Goal: Transaction & Acquisition: Purchase product/service

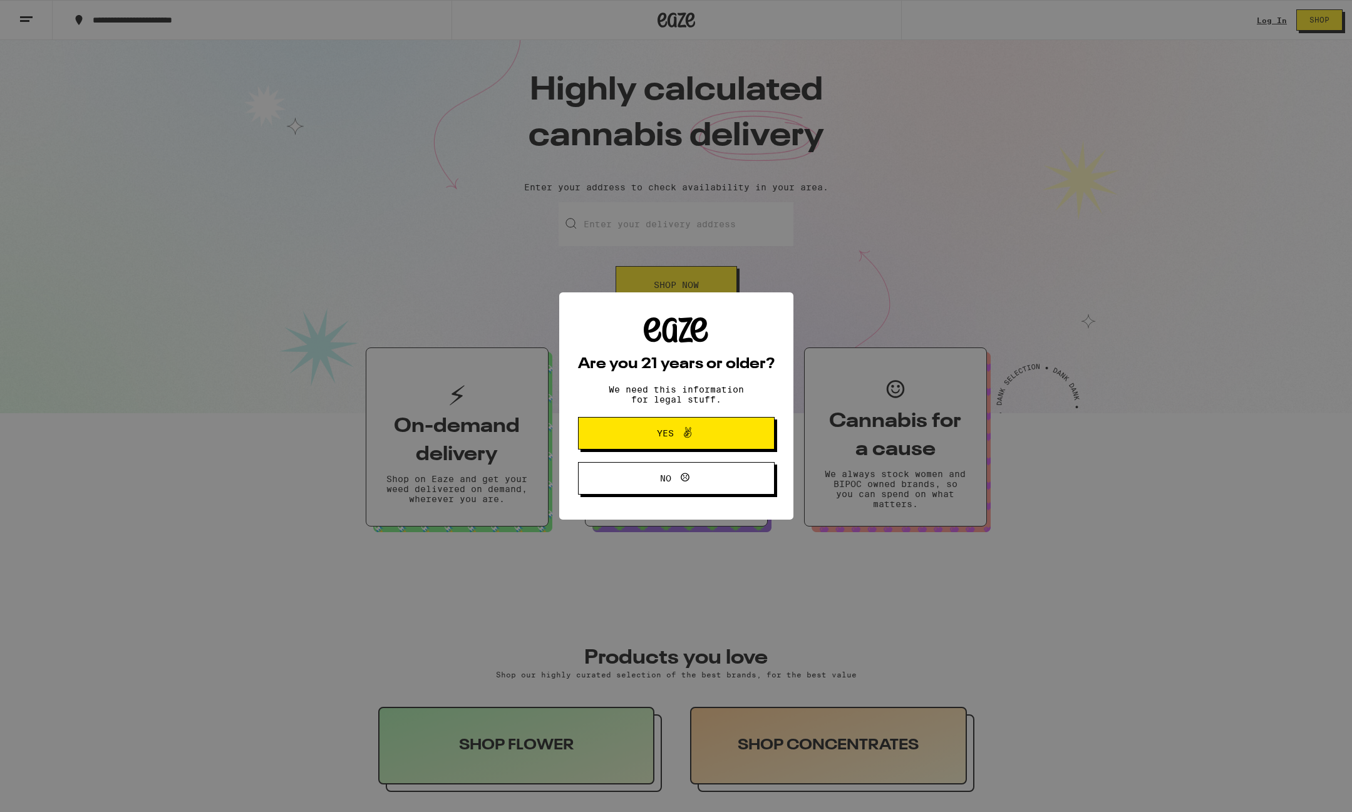
click at [1091, 185] on div "Are you 21 years or older? We need this information for legal stuff. Yes No" at bounding box center [676, 406] width 1352 height 812
click at [684, 426] on icon at bounding box center [687, 432] width 15 height 15
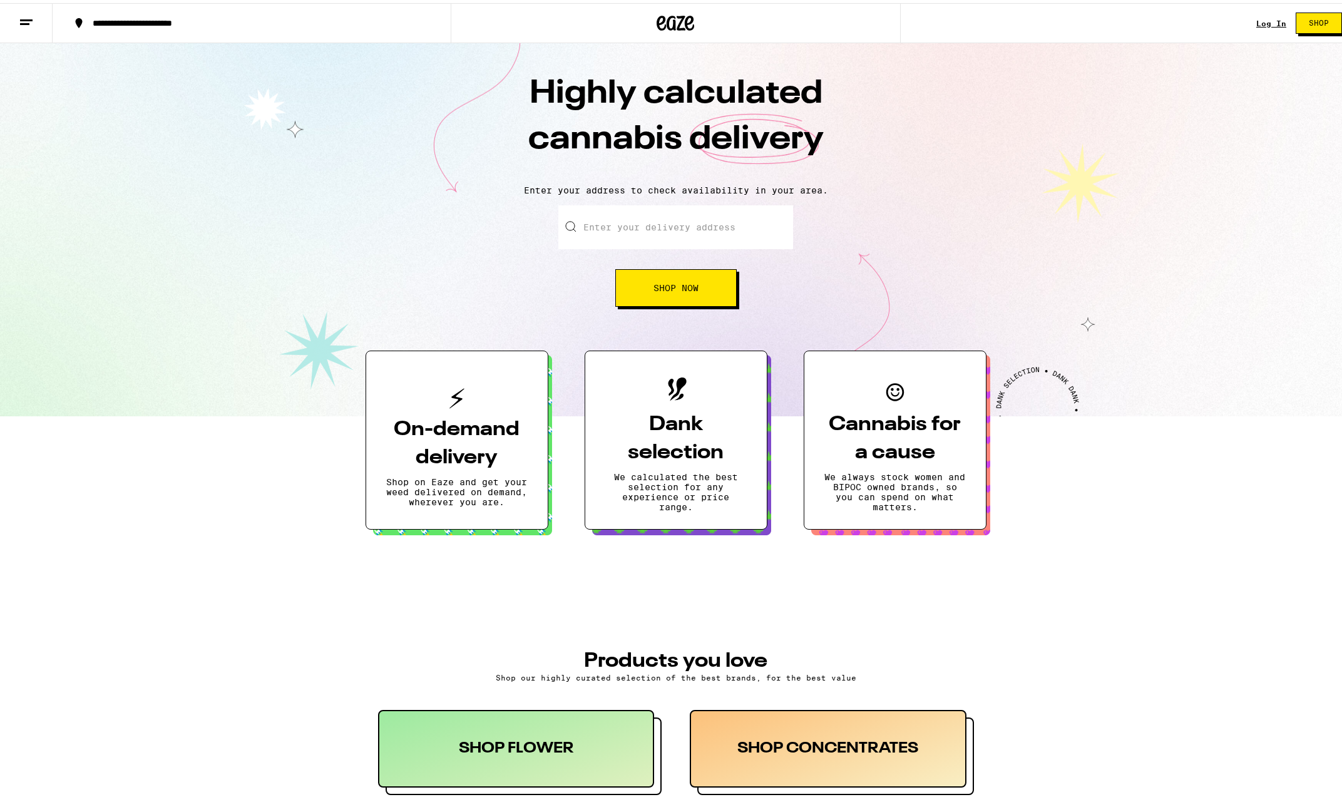
click at [1261, 18] on link "Log In" at bounding box center [1272, 20] width 30 height 8
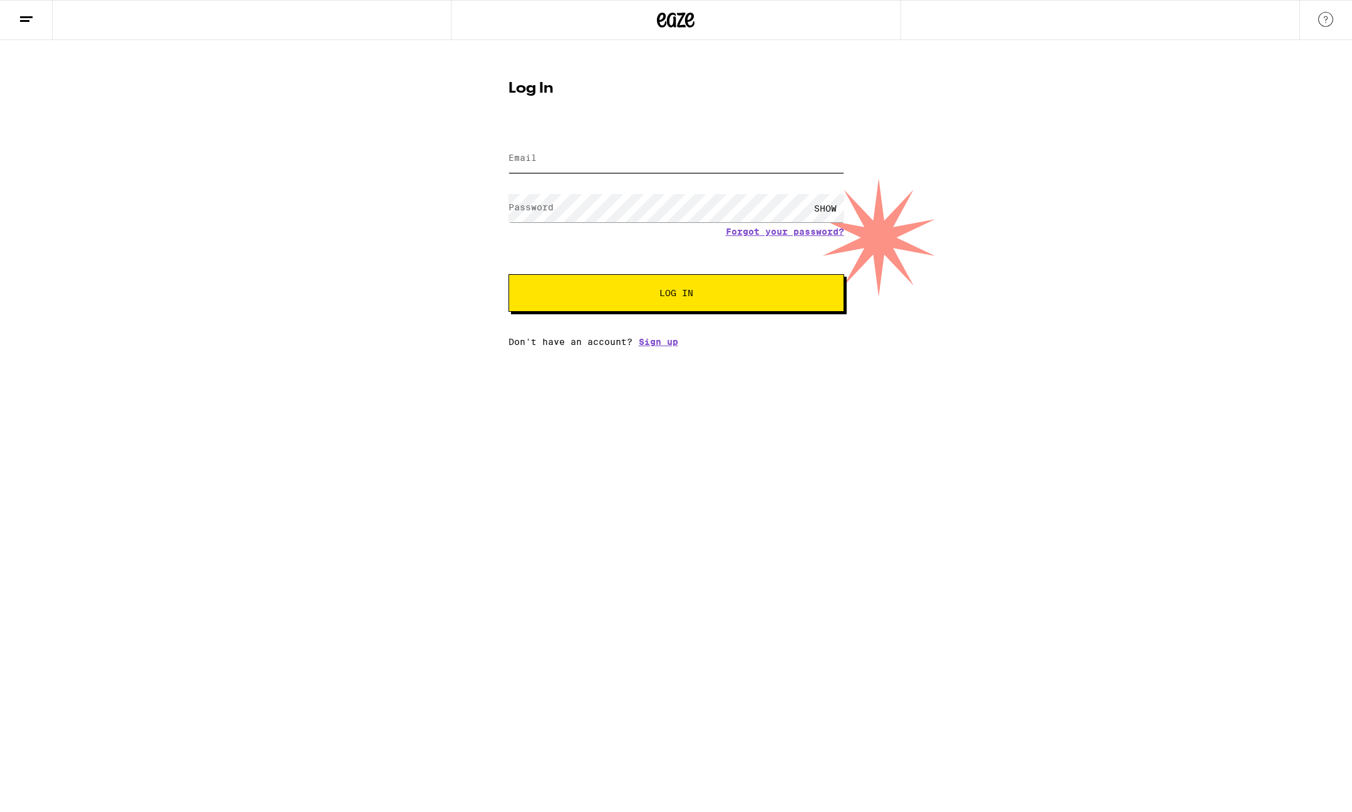
type input "[EMAIL_ADDRESS][DOMAIN_NAME]"
click at [655, 175] on div "[EMAIL_ADDRESS][DOMAIN_NAME]" at bounding box center [676, 158] width 336 height 37
click at [633, 217] on form "Email Email [EMAIL_ADDRESS][DOMAIN_NAME] Password Password SHOW Forgot your pas…" at bounding box center [676, 220] width 336 height 184
click at [764, 302] on button "Log In" at bounding box center [676, 293] width 336 height 38
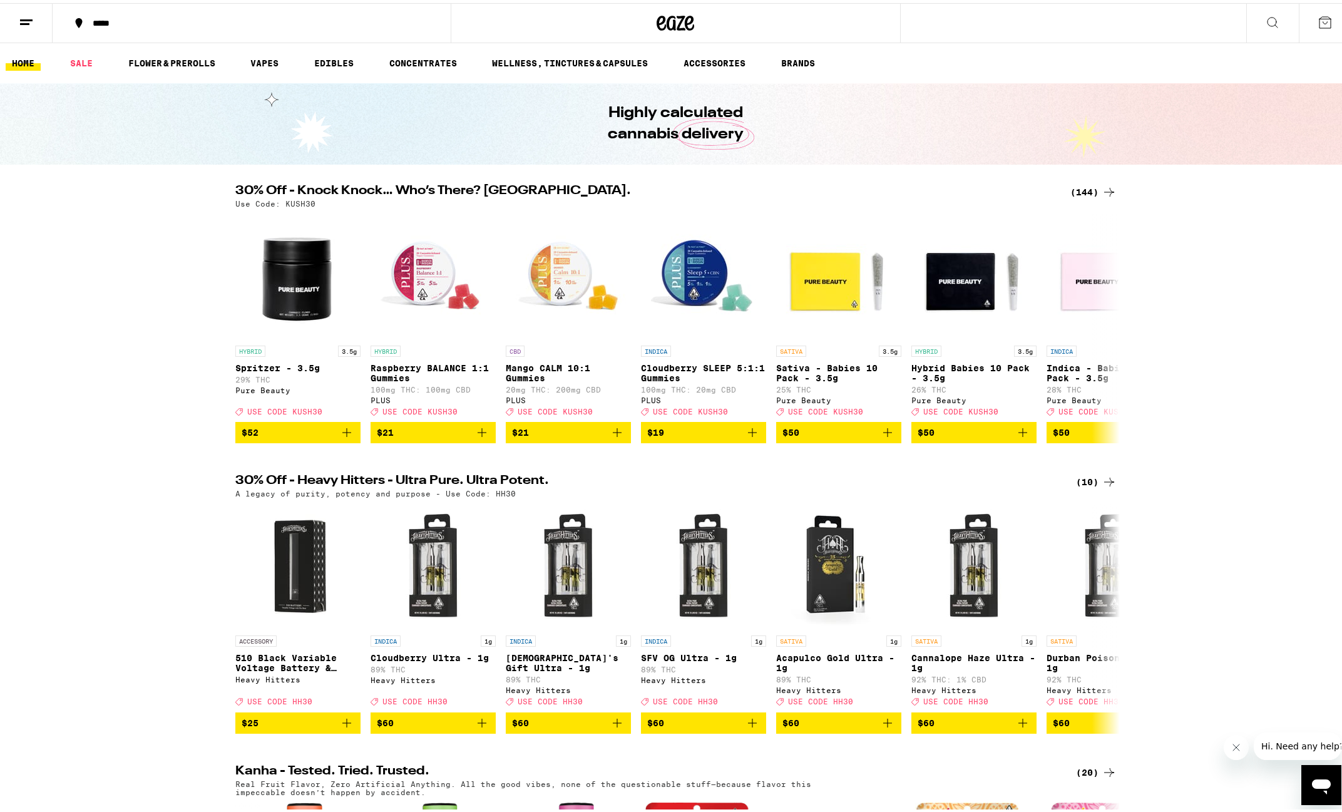
click at [264, 17] on div "*****" at bounding box center [257, 20] width 343 height 9
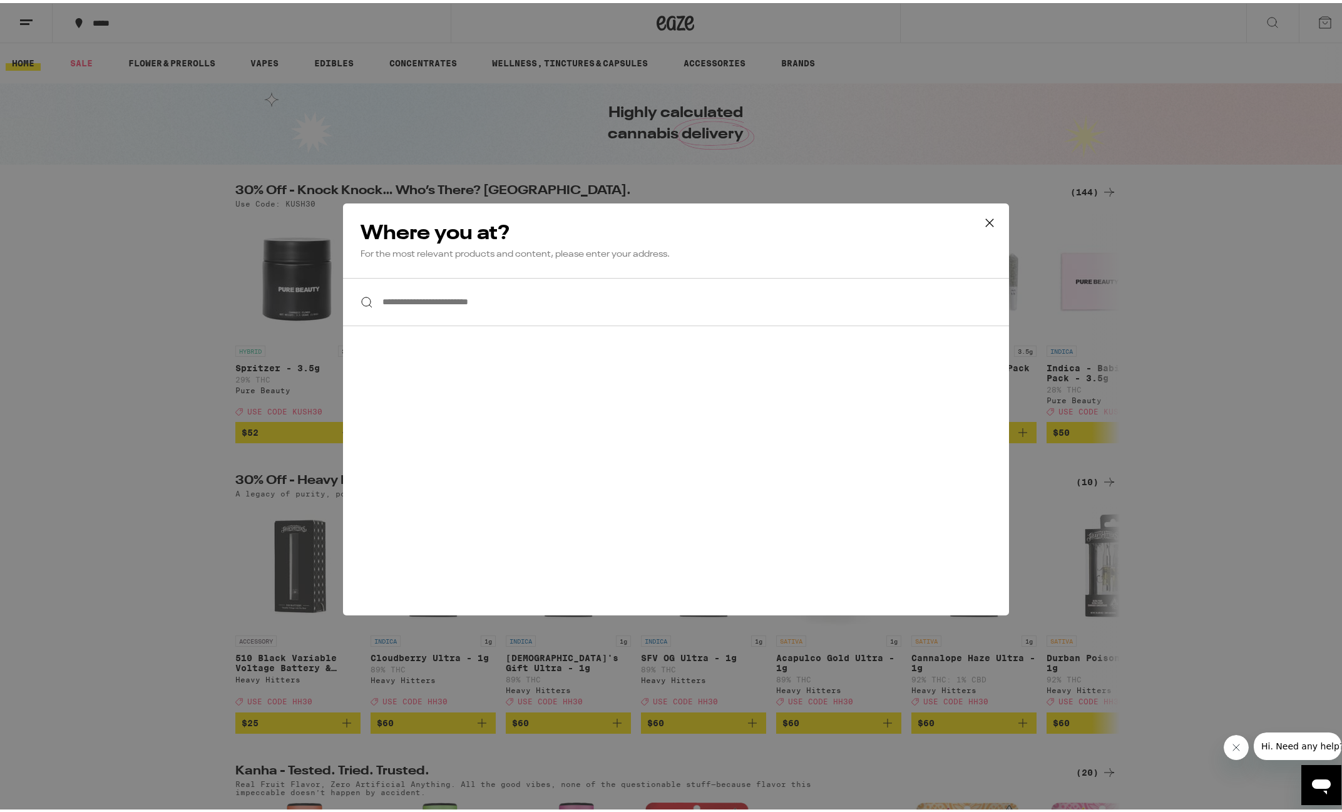
click at [502, 290] on input "**********" at bounding box center [676, 299] width 666 height 48
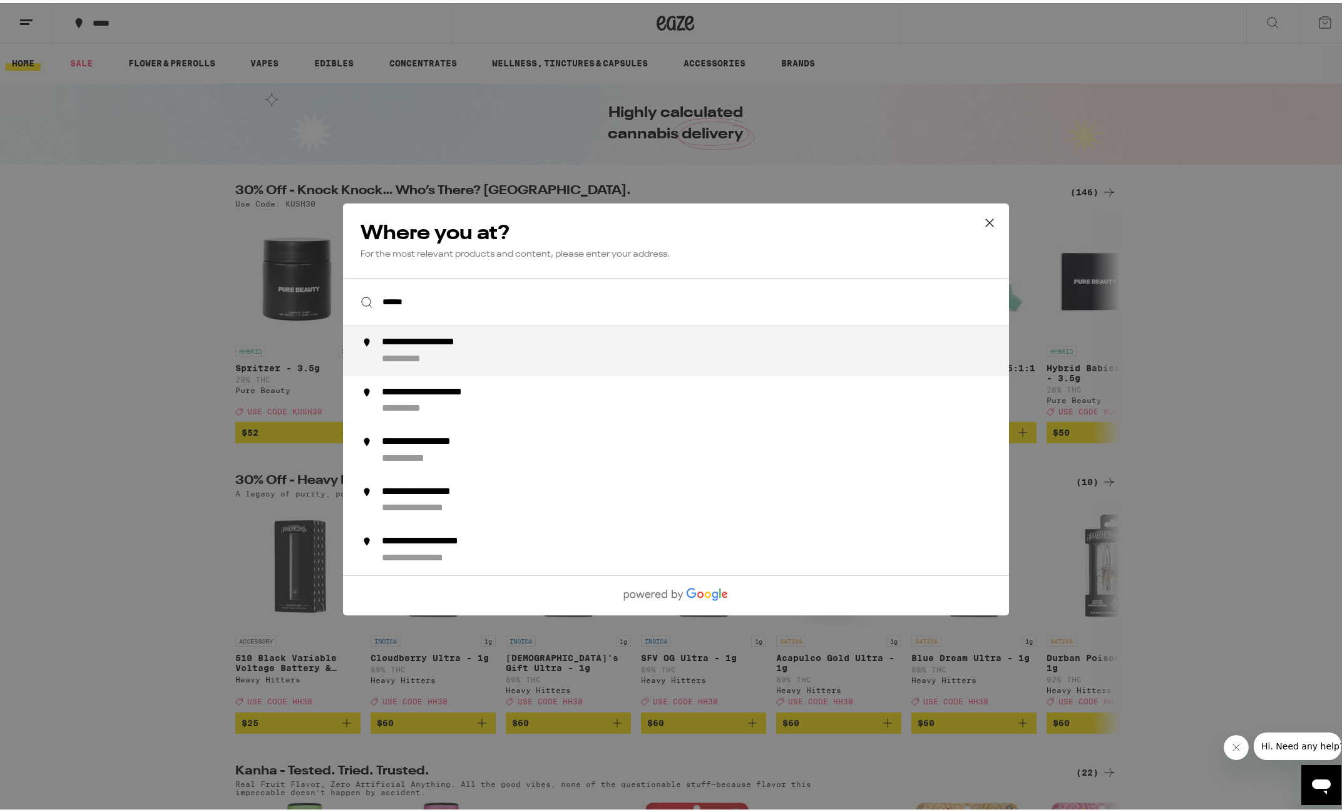
click at [470, 337] on div "**********" at bounding box center [442, 339] width 123 height 13
type input "**********"
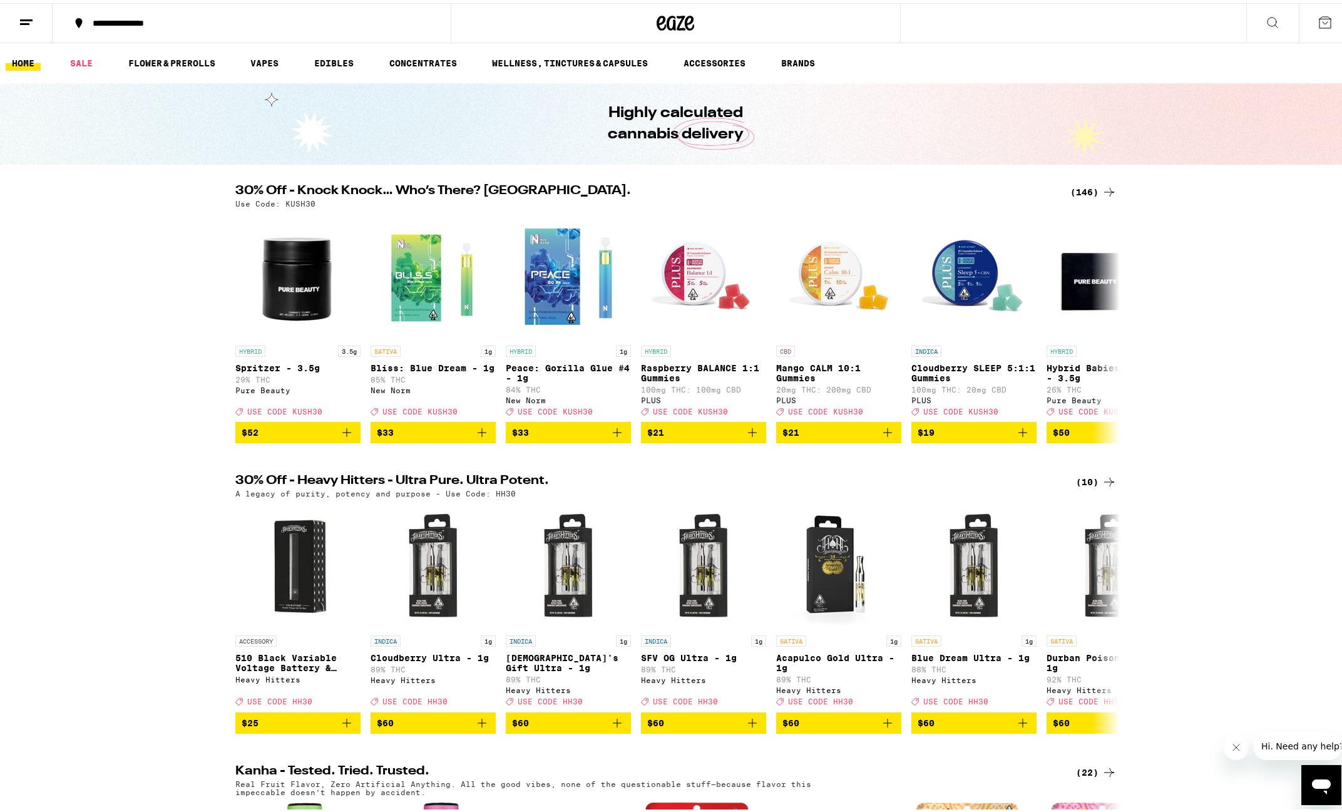
click at [1091, 190] on div "(146)" at bounding box center [1094, 189] width 46 height 15
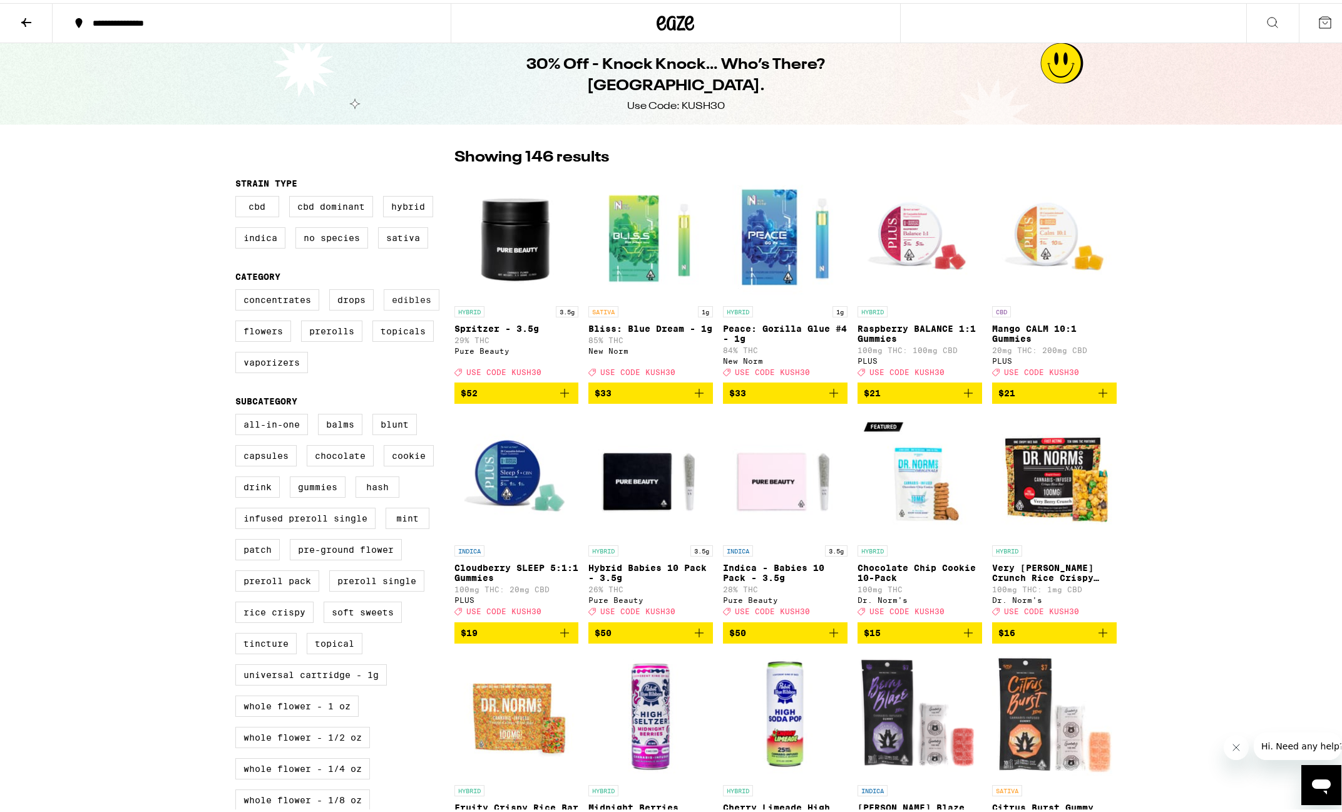
click at [411, 305] on label "Edibles" at bounding box center [412, 296] width 56 height 21
click at [239, 289] on input "Edibles" at bounding box center [238, 288] width 1 height 1
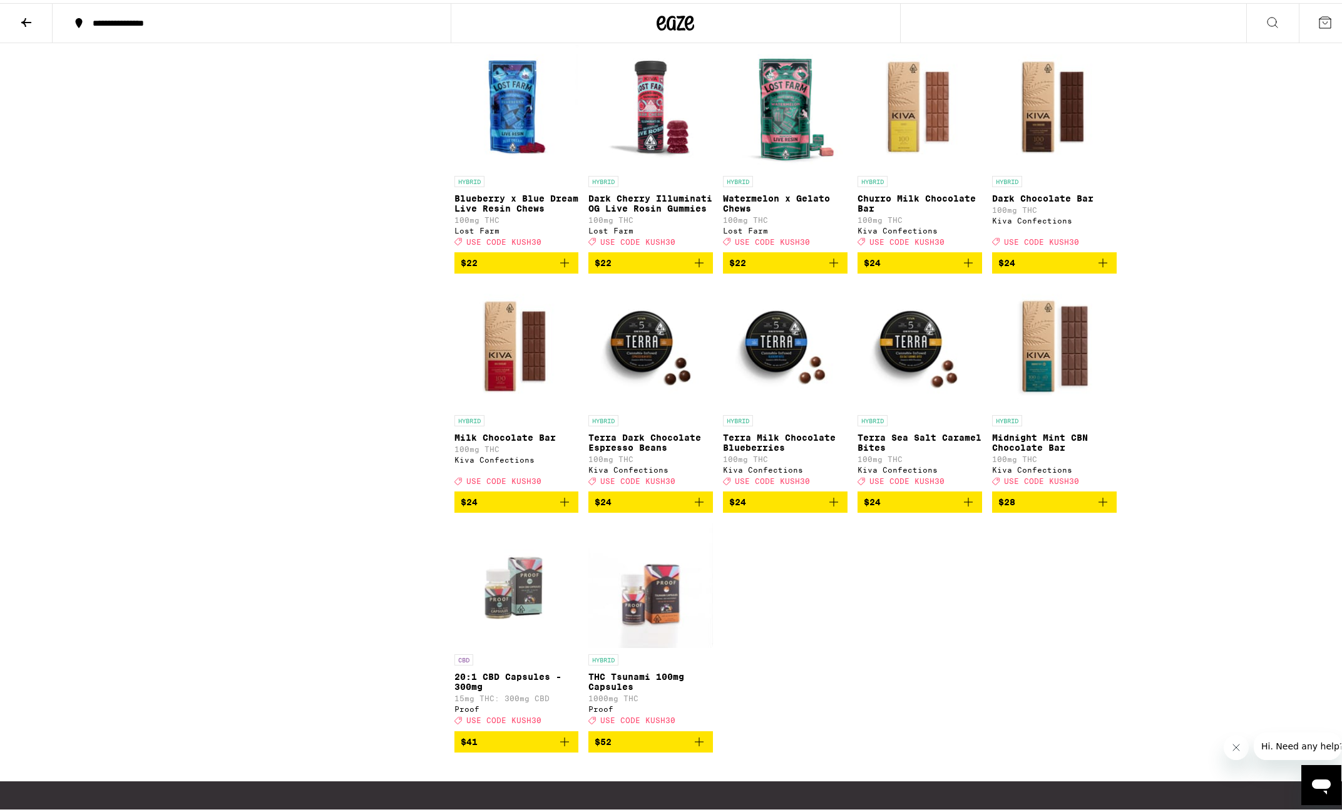
scroll to position [3481, 0]
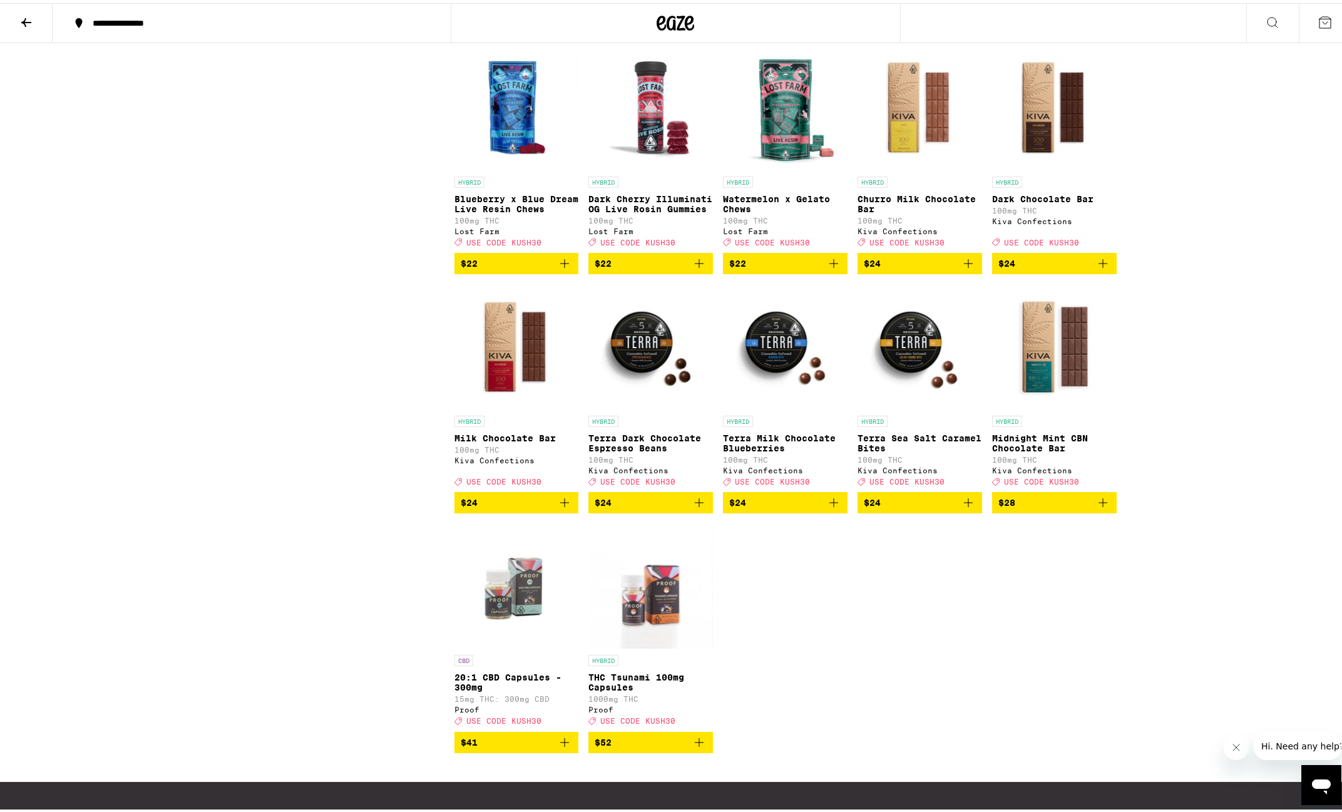
click at [698, 507] on icon "Add to bag" at bounding box center [699, 499] width 15 height 15
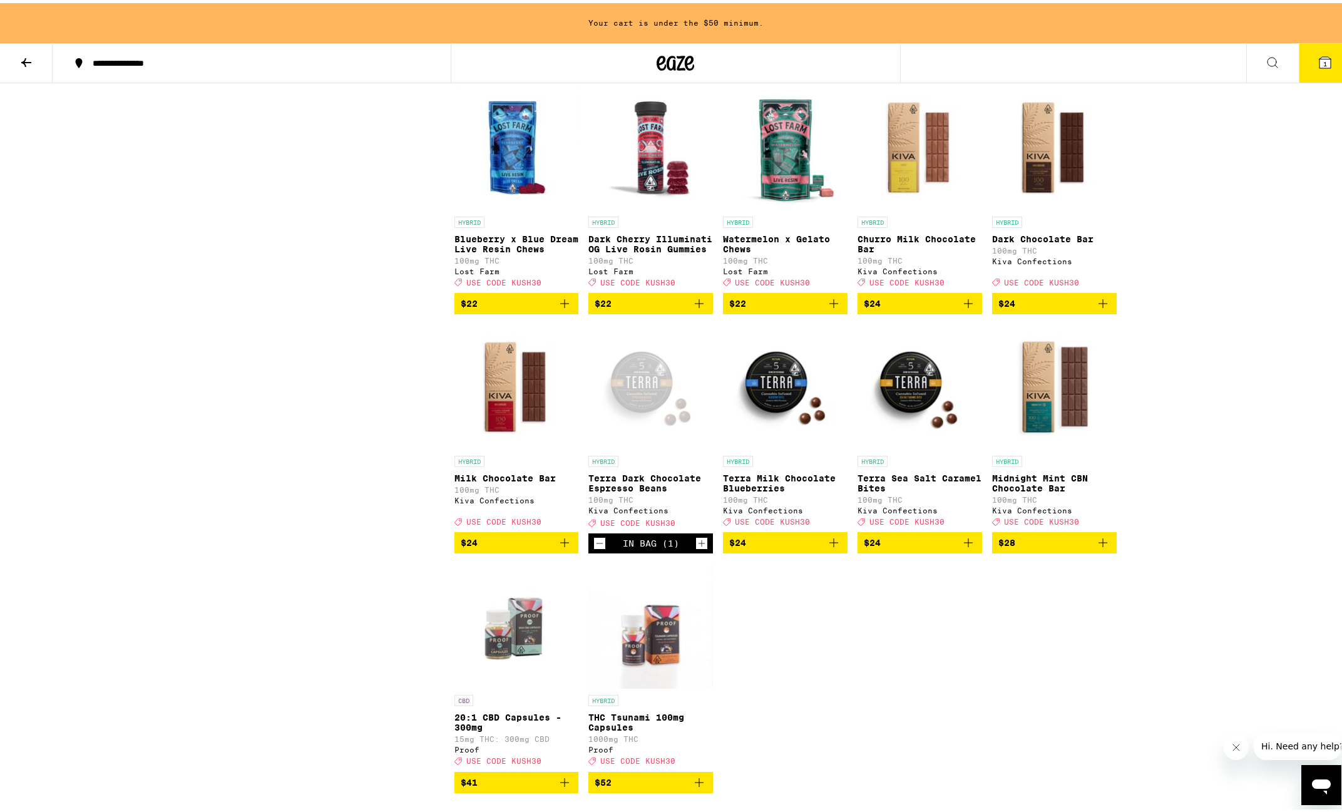
scroll to position [3521, 0]
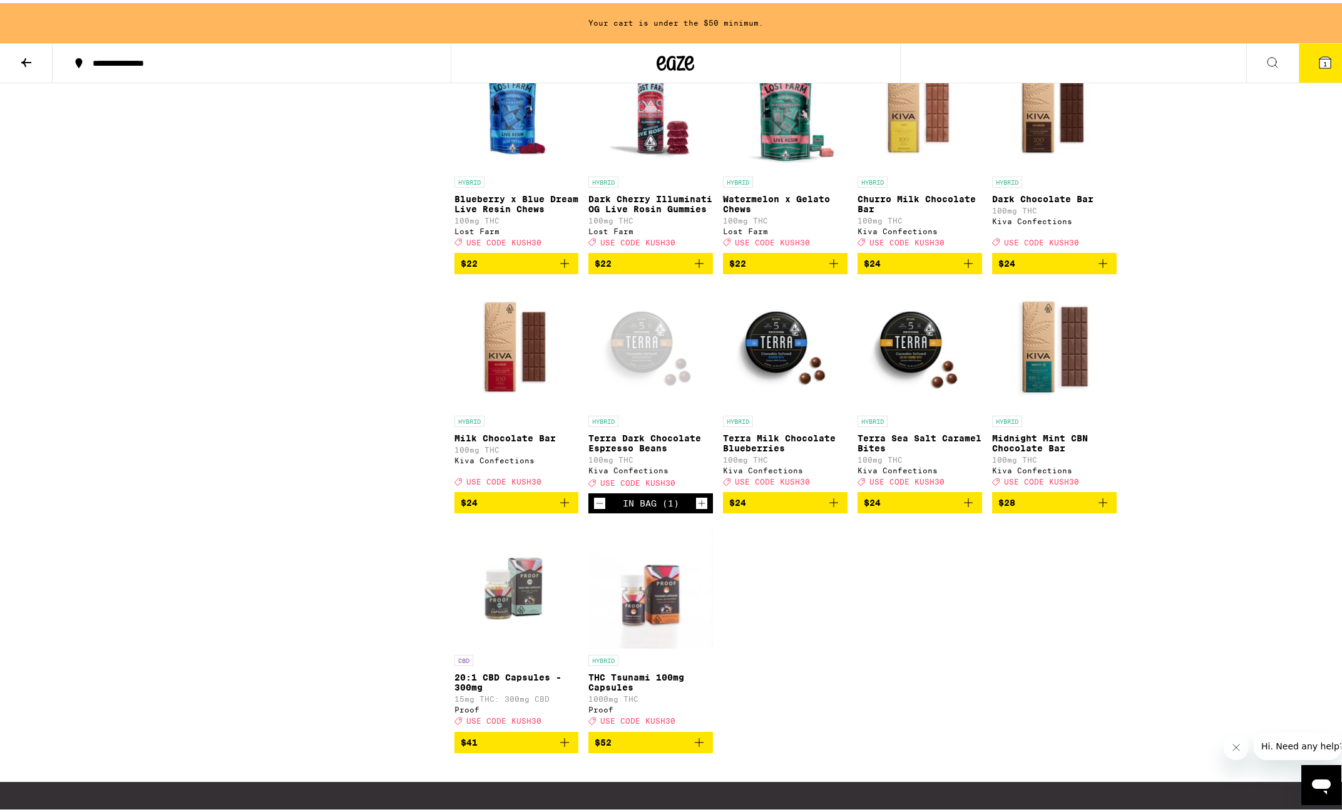
click at [692, 268] on icon "Add to bag" at bounding box center [699, 260] width 15 height 15
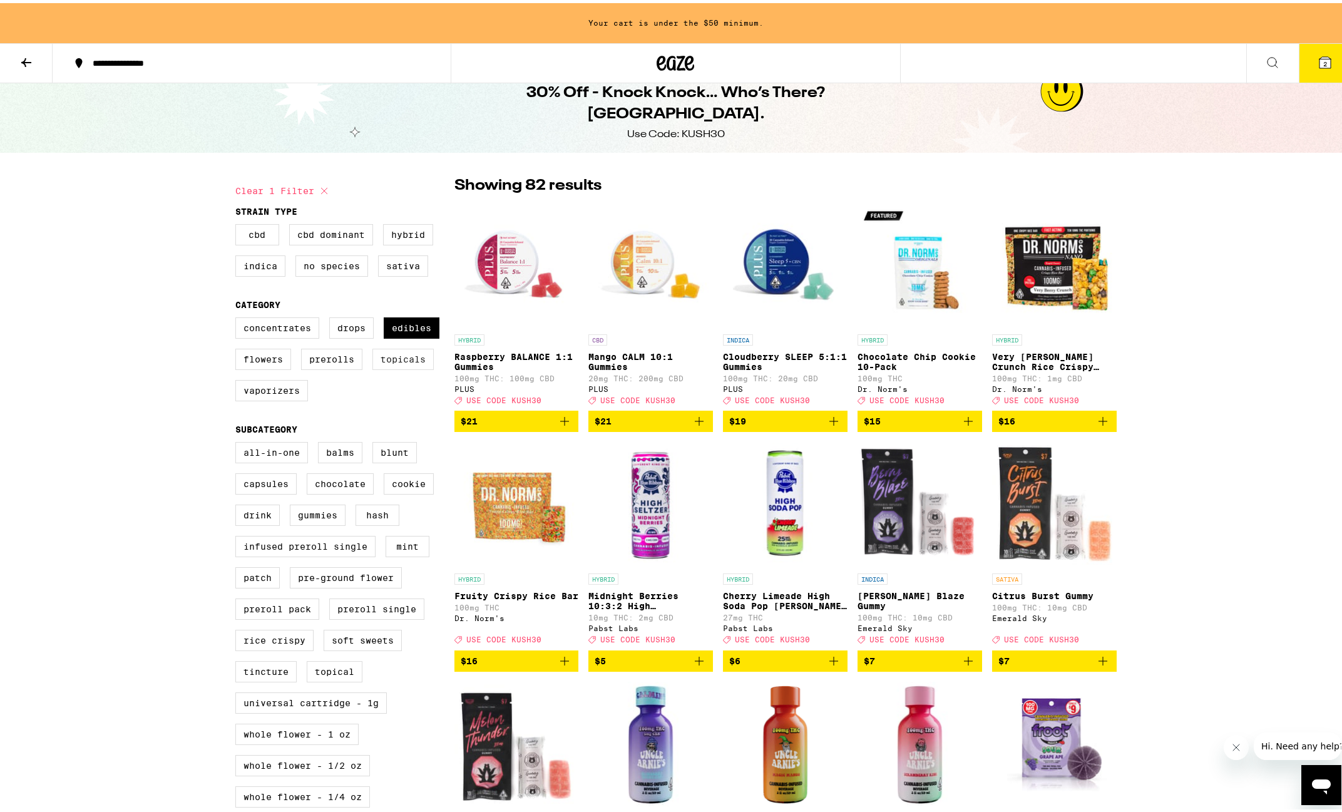
scroll to position [0, 0]
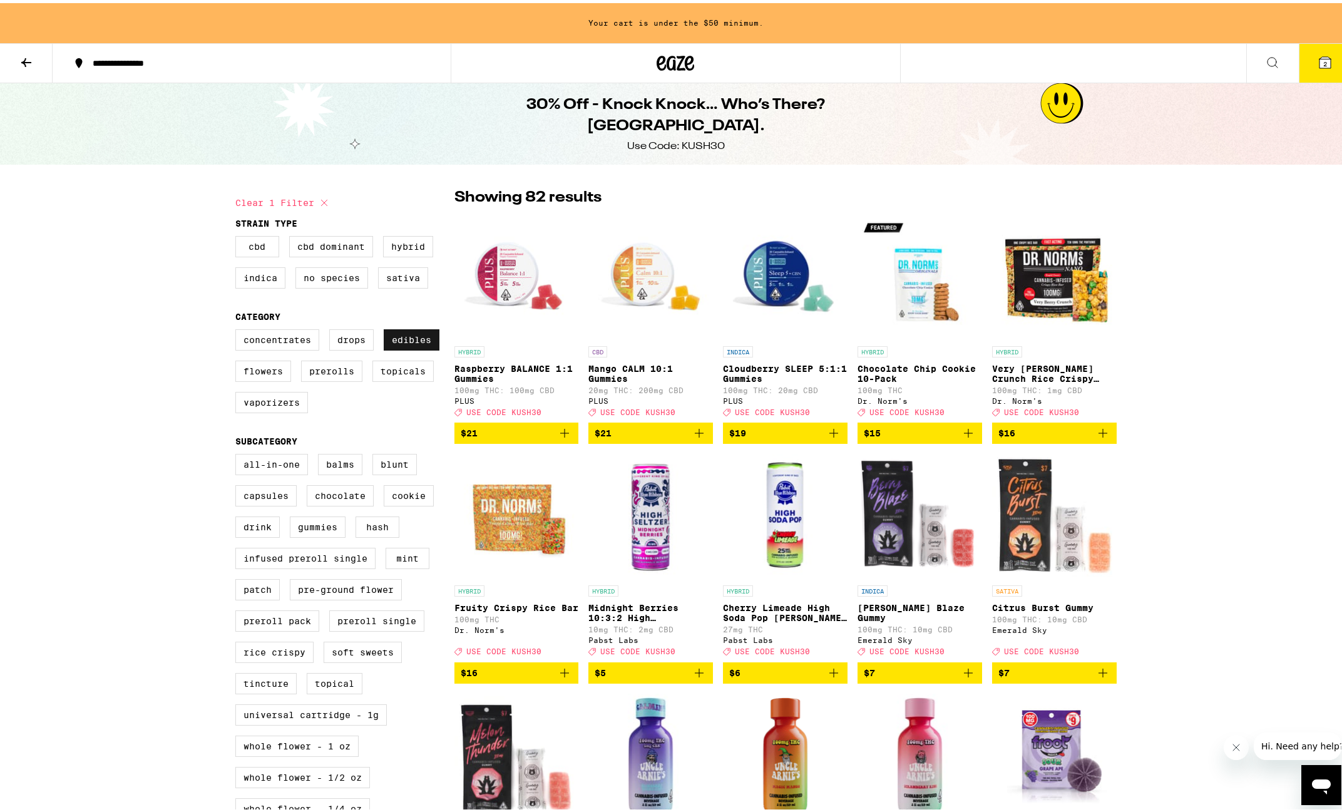
click at [396, 332] on label "Edibles" at bounding box center [412, 336] width 56 height 21
click at [239, 329] on input "Edibles" at bounding box center [238, 328] width 1 height 1
checkbox input "false"
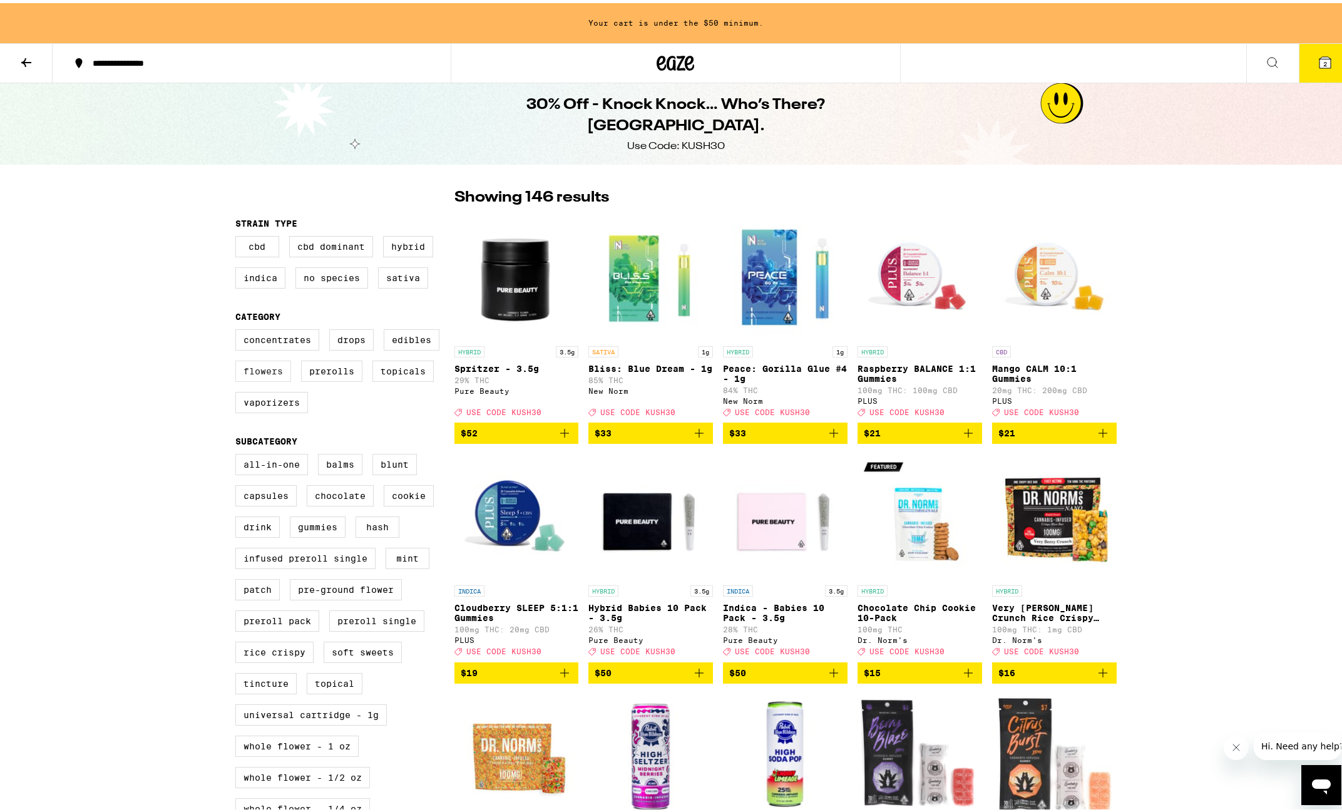
click at [247, 376] on label "Flowers" at bounding box center [263, 368] width 56 height 21
click at [239, 329] on input "Flowers" at bounding box center [238, 328] width 1 height 1
checkbox input "true"
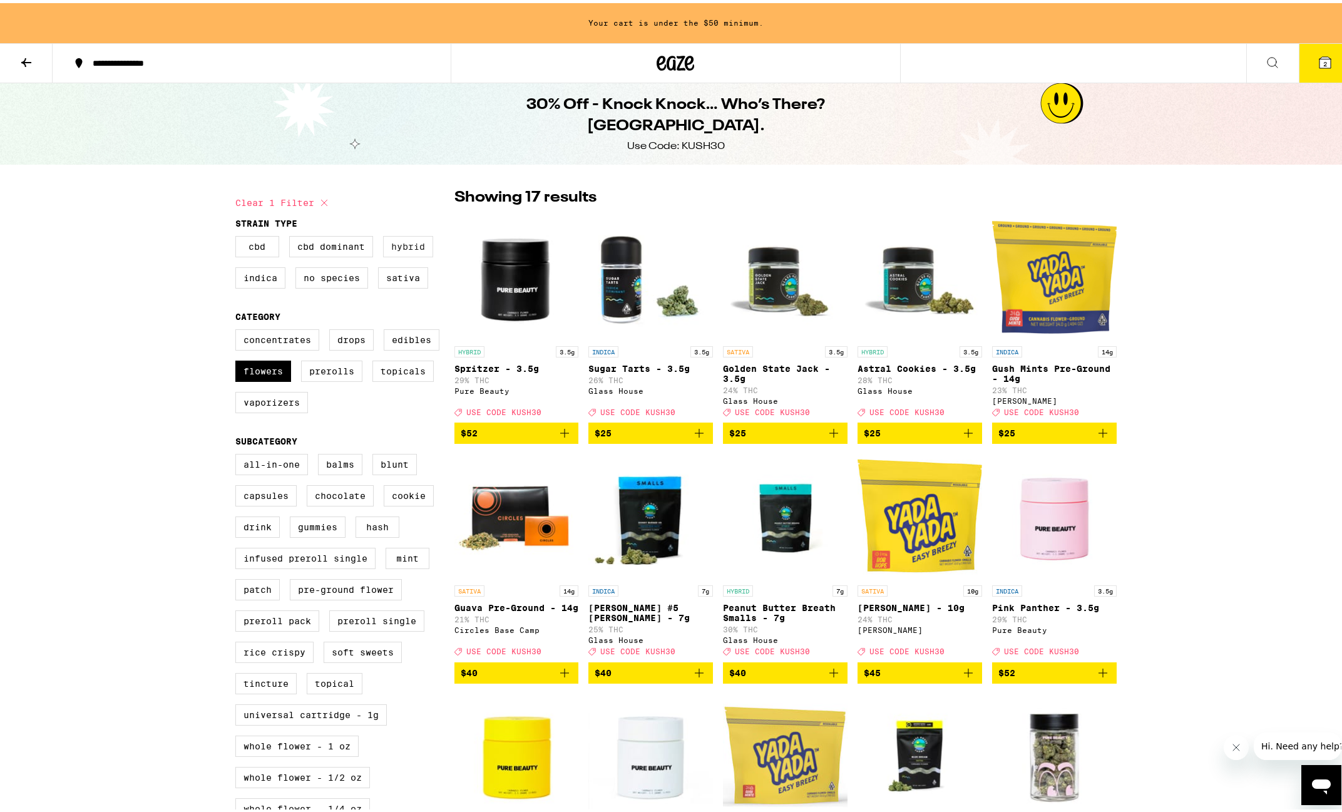
click at [414, 252] on label "Hybrid" at bounding box center [408, 243] width 50 height 21
click at [239, 235] on input "Hybrid" at bounding box center [238, 235] width 1 height 1
checkbox input "true"
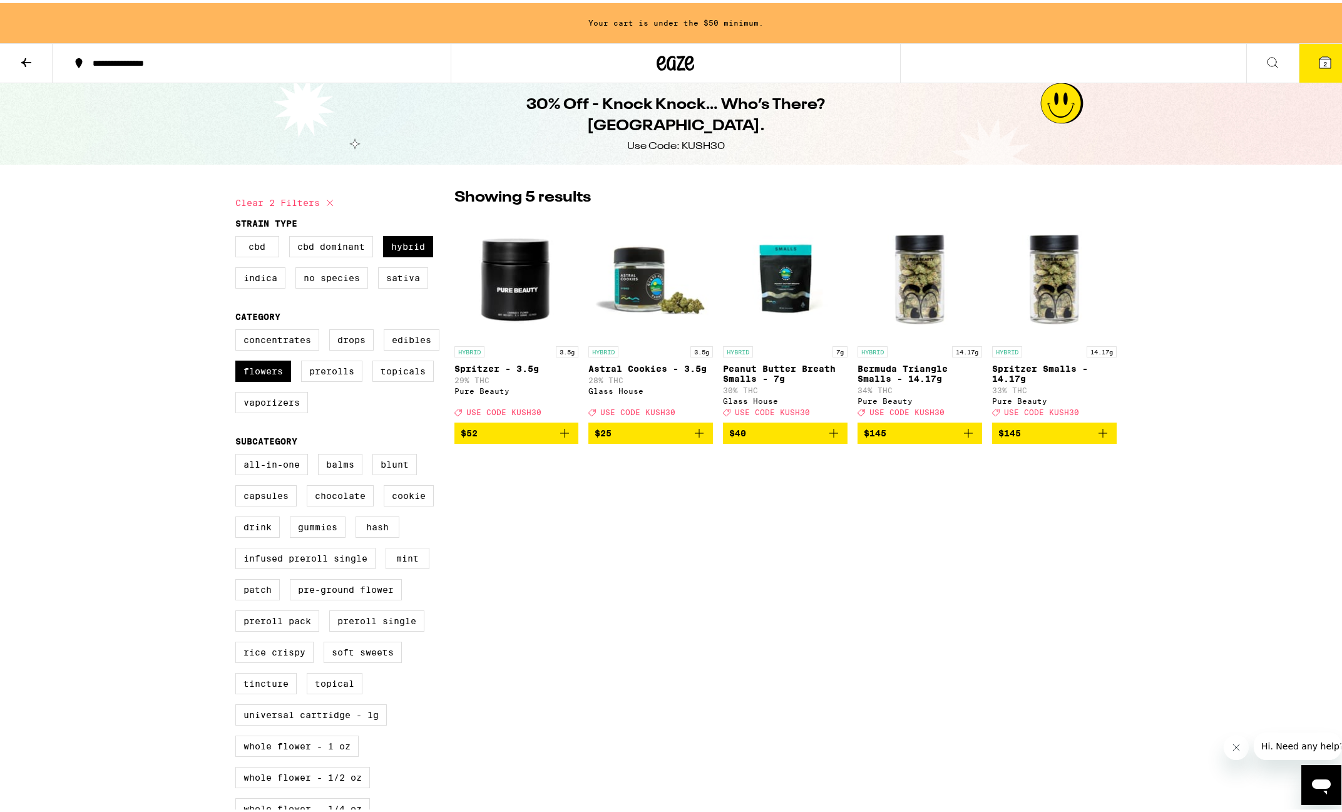
click at [636, 438] on span "$25" at bounding box center [651, 430] width 112 height 15
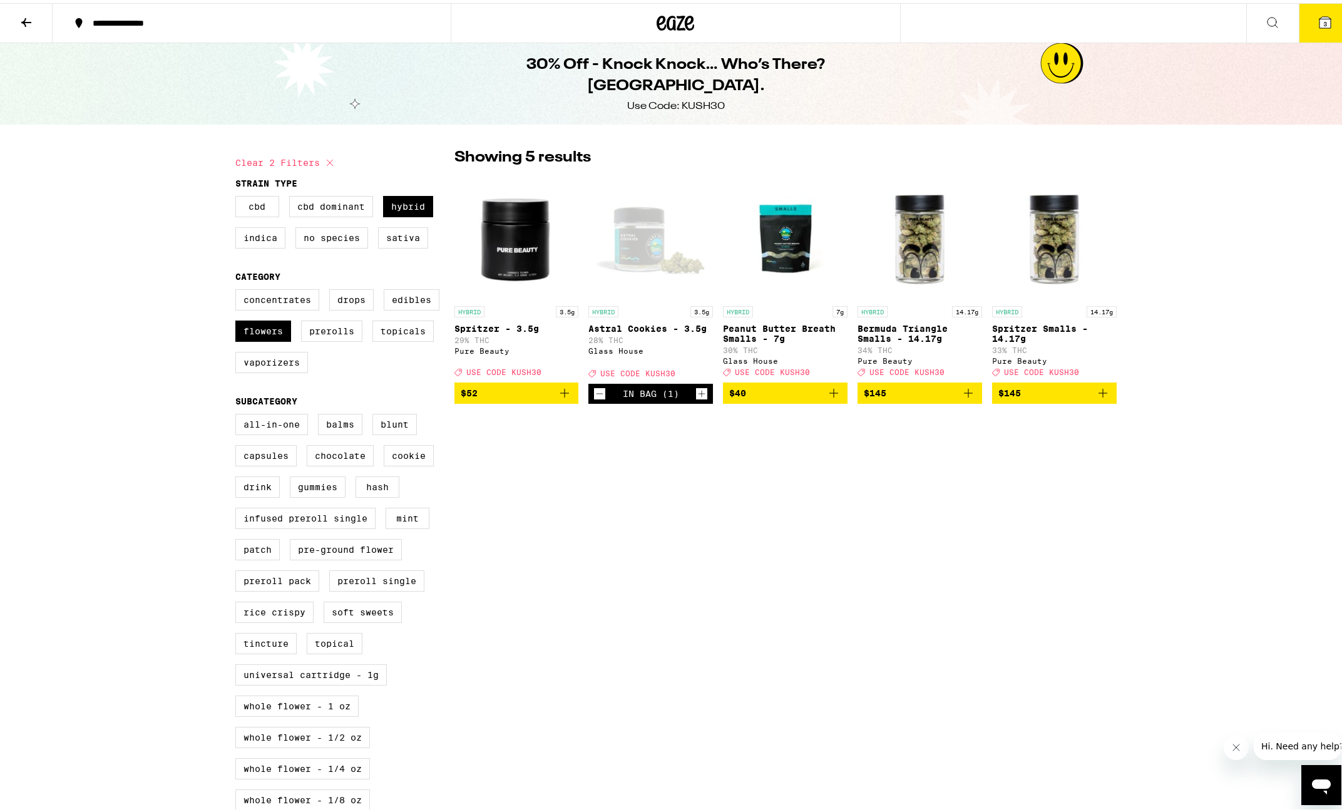
click at [1320, 19] on icon at bounding box center [1325, 19] width 11 height 11
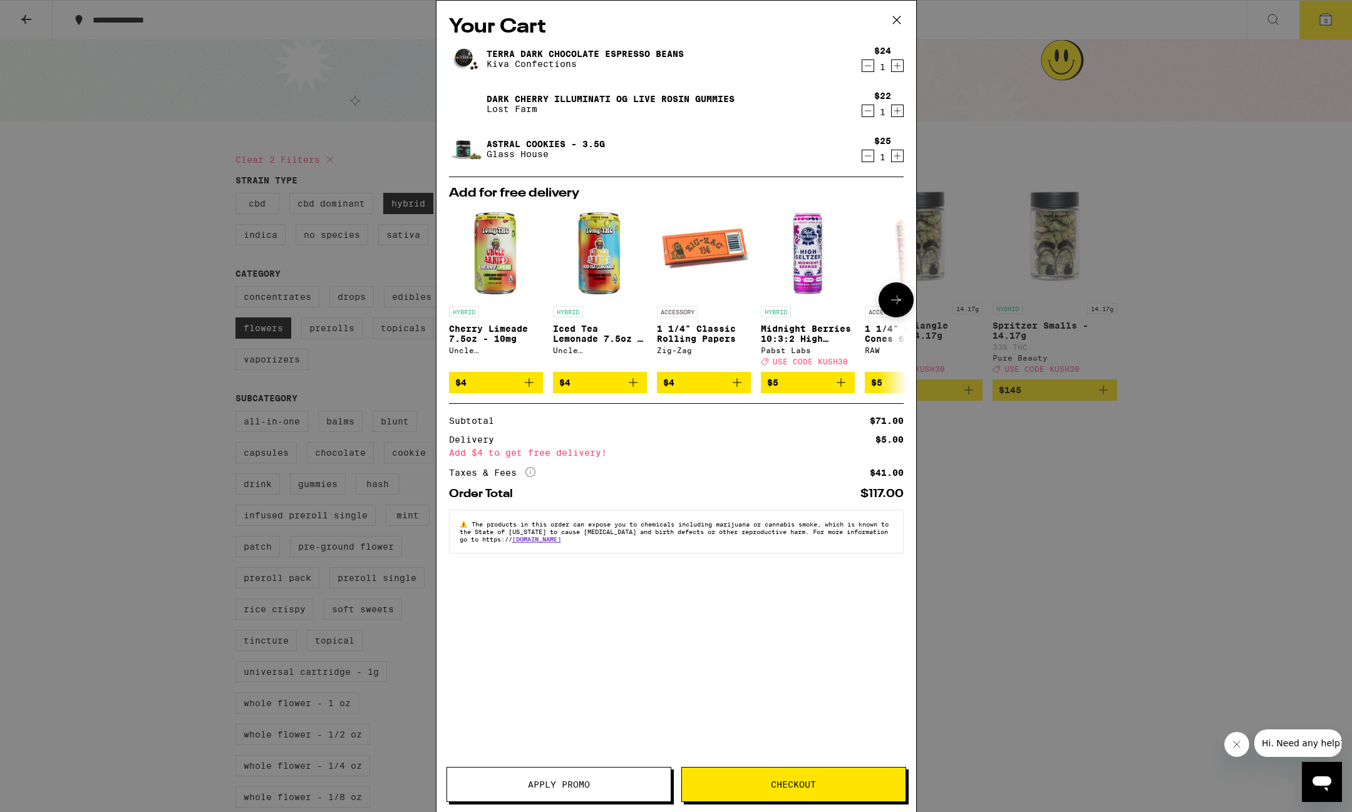
click at [485, 386] on span "$4" at bounding box center [495, 382] width 81 height 15
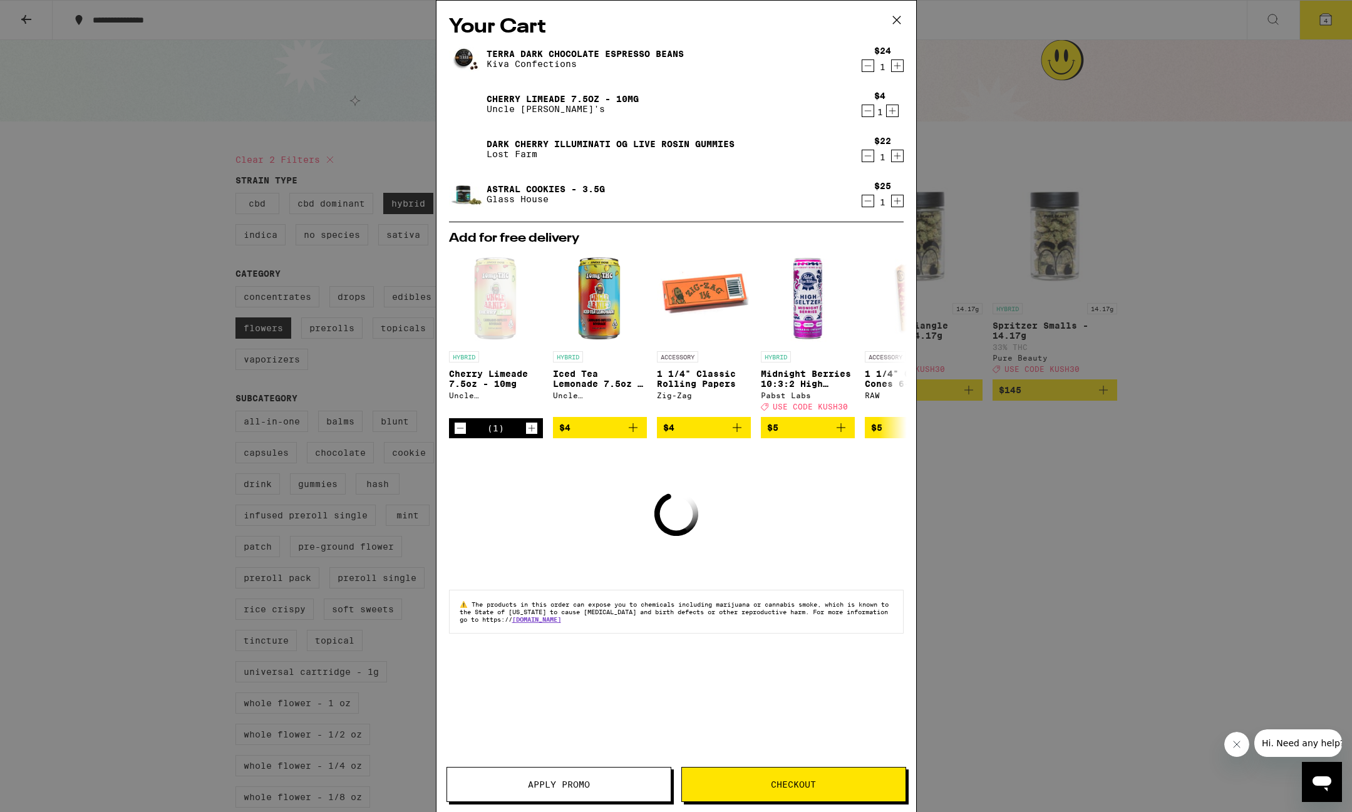
click at [562, 775] on button "Apply Promo" at bounding box center [558, 784] width 225 height 35
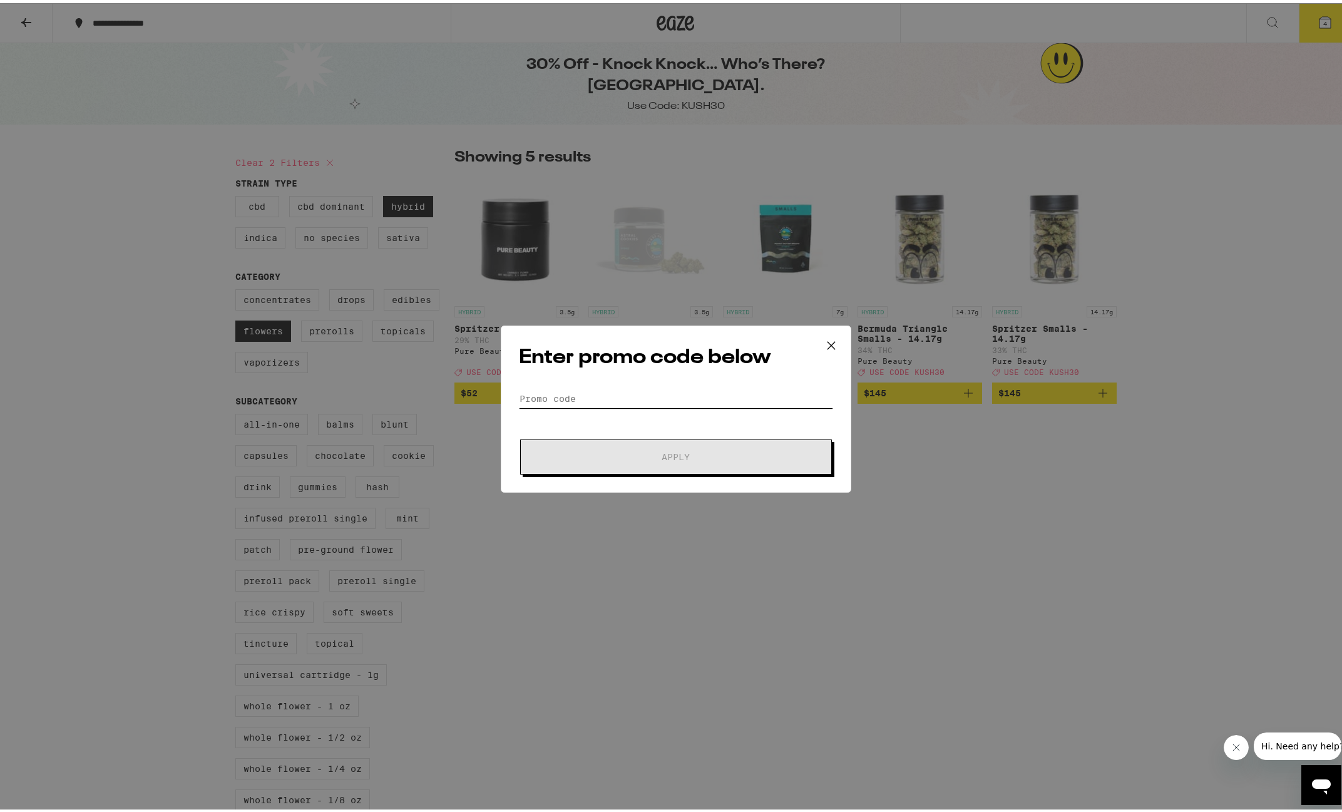
click at [597, 396] on input "Promo Code" at bounding box center [676, 395] width 314 height 19
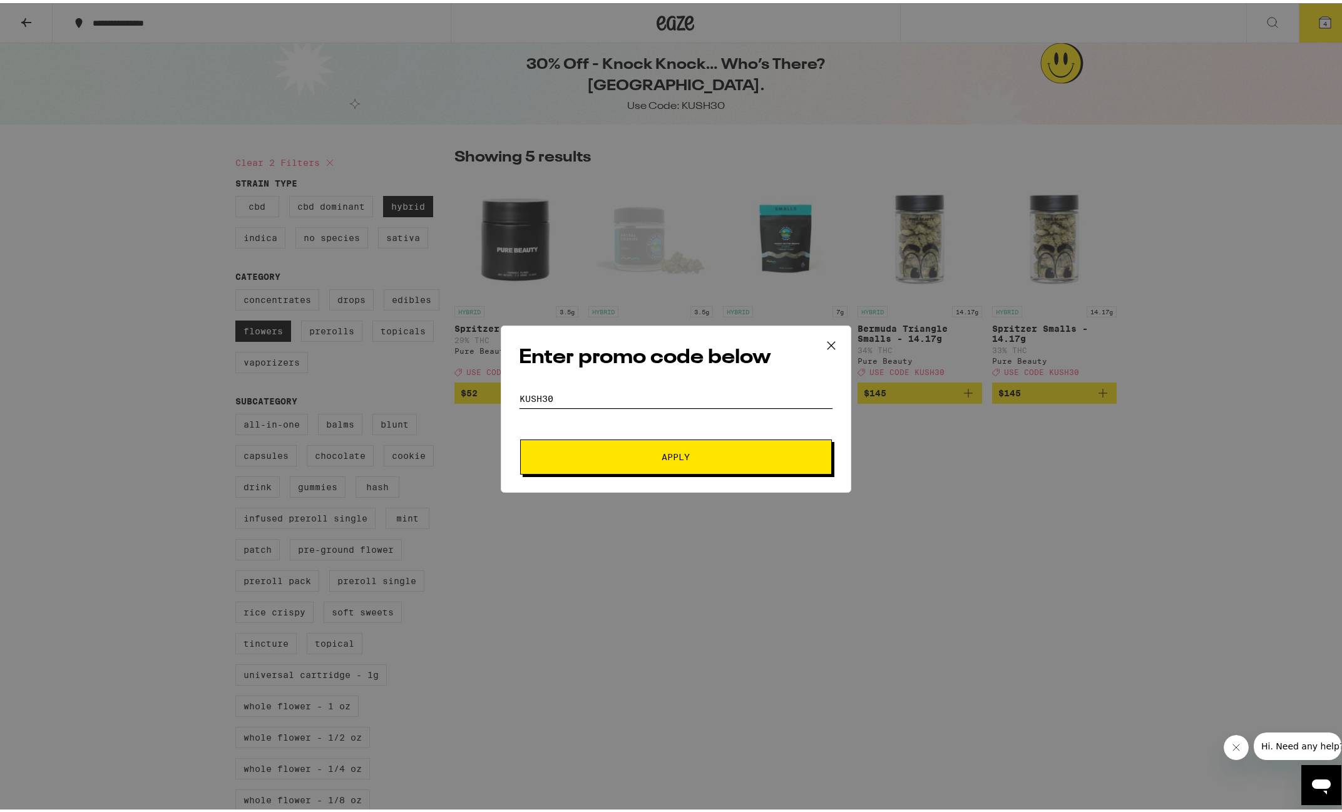
type input "KUSH30"
click at [634, 447] on button "Apply" at bounding box center [676, 453] width 312 height 35
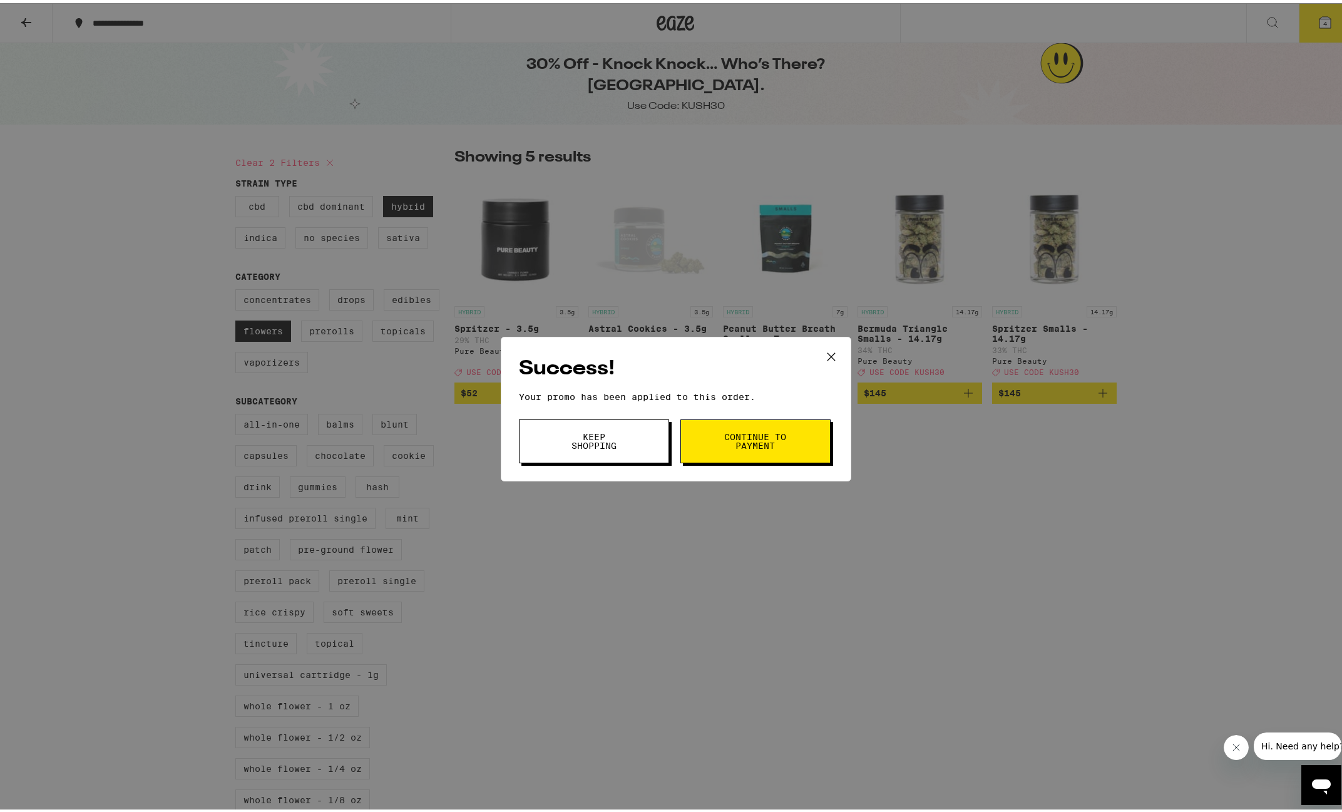
click at [707, 430] on button "Continue to payment" at bounding box center [756, 438] width 150 height 44
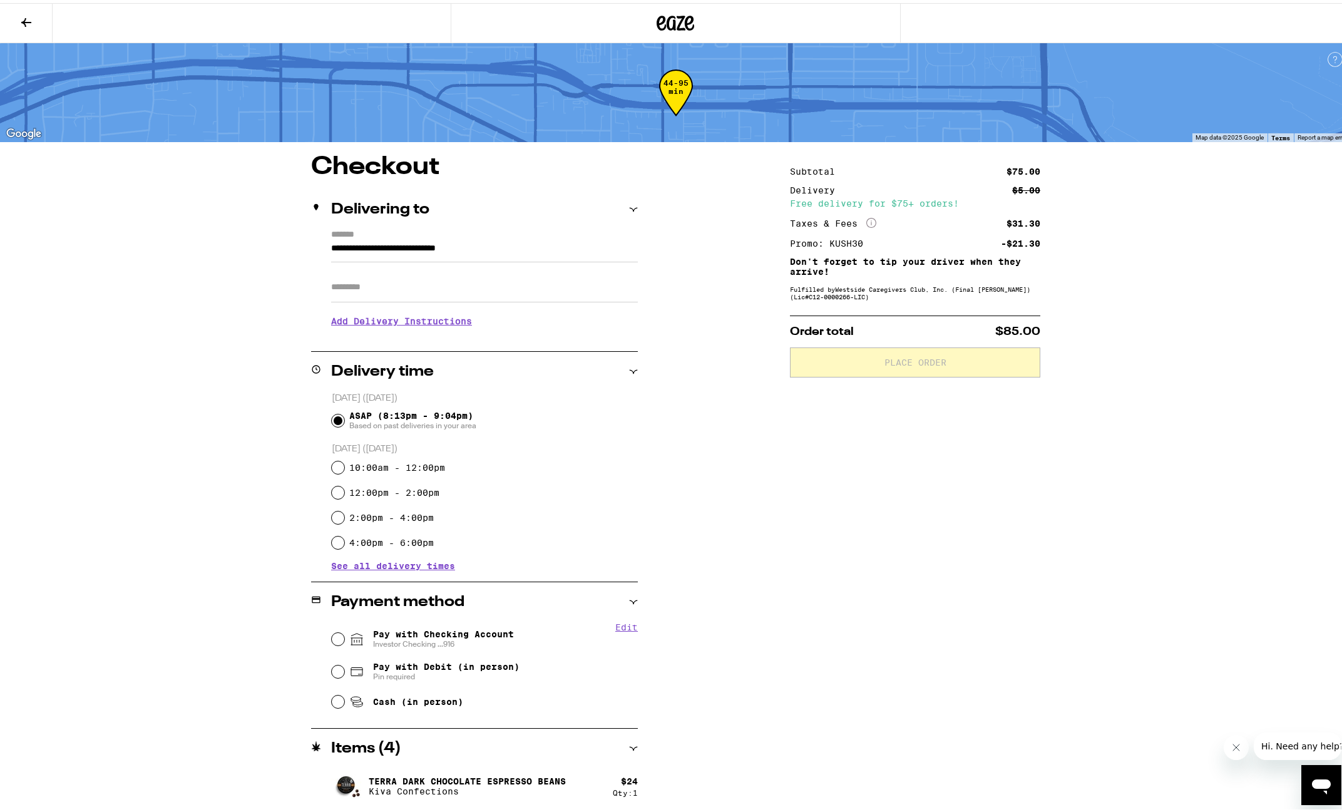
click at [429, 323] on h3 "Add Delivery Instructions" at bounding box center [484, 318] width 307 height 29
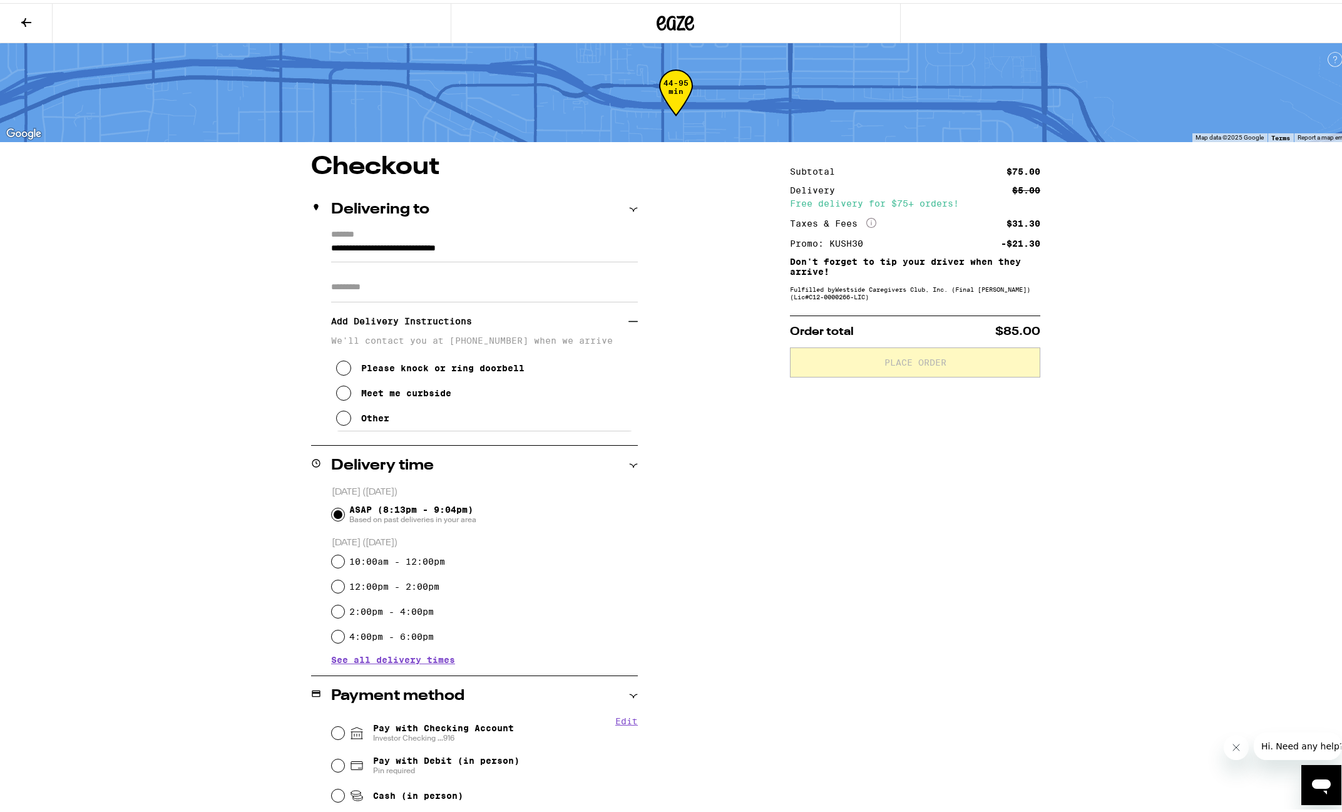
click at [336, 427] on button "Other" at bounding box center [362, 415] width 53 height 25
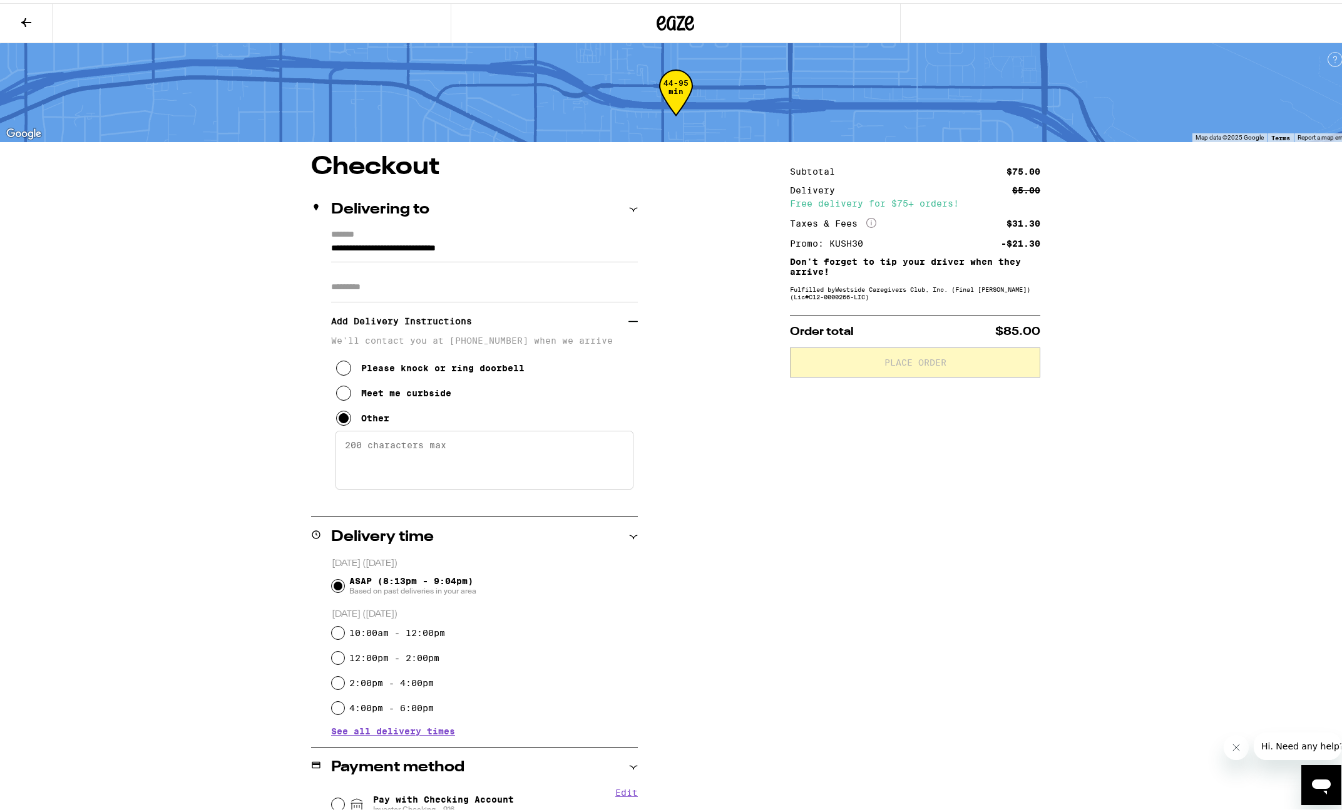
click at [342, 371] on icon at bounding box center [343, 365] width 15 height 15
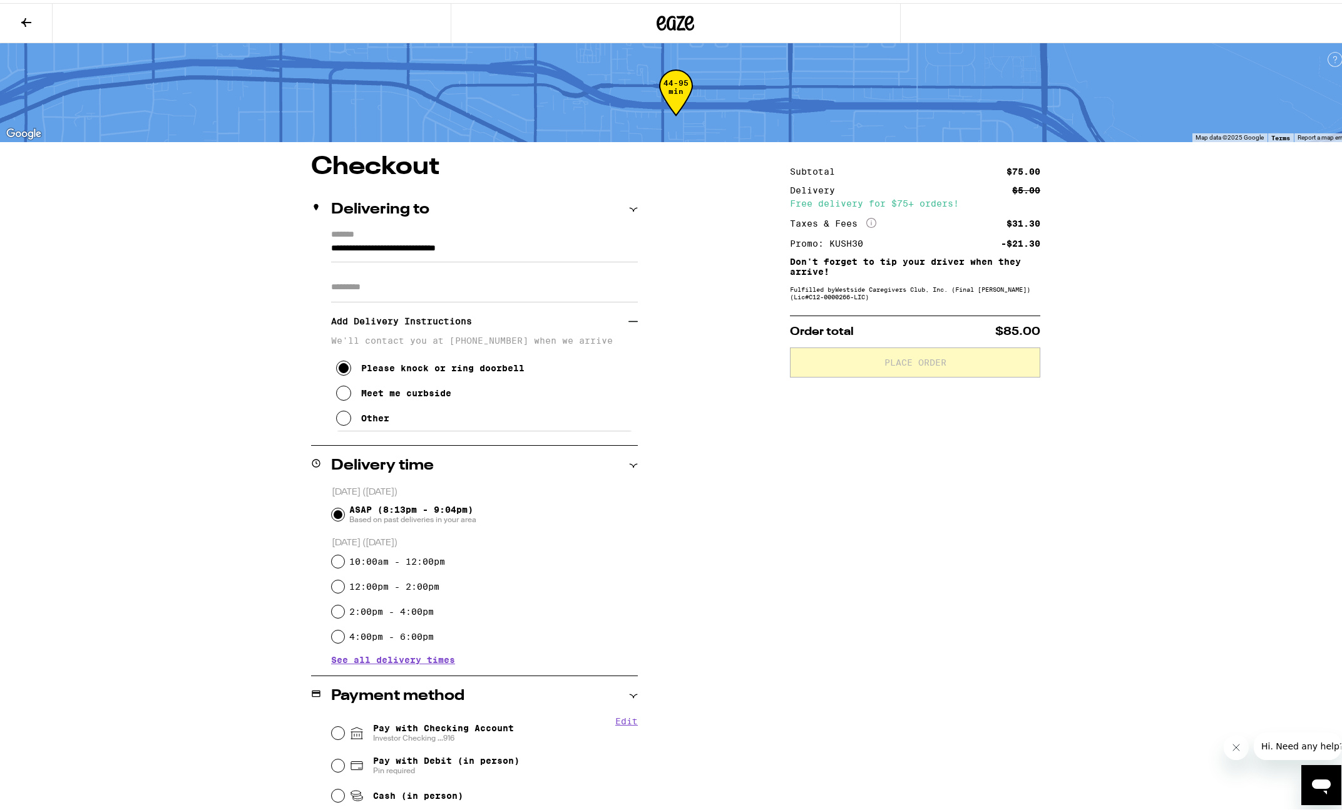
click at [339, 423] on icon at bounding box center [343, 415] width 15 height 15
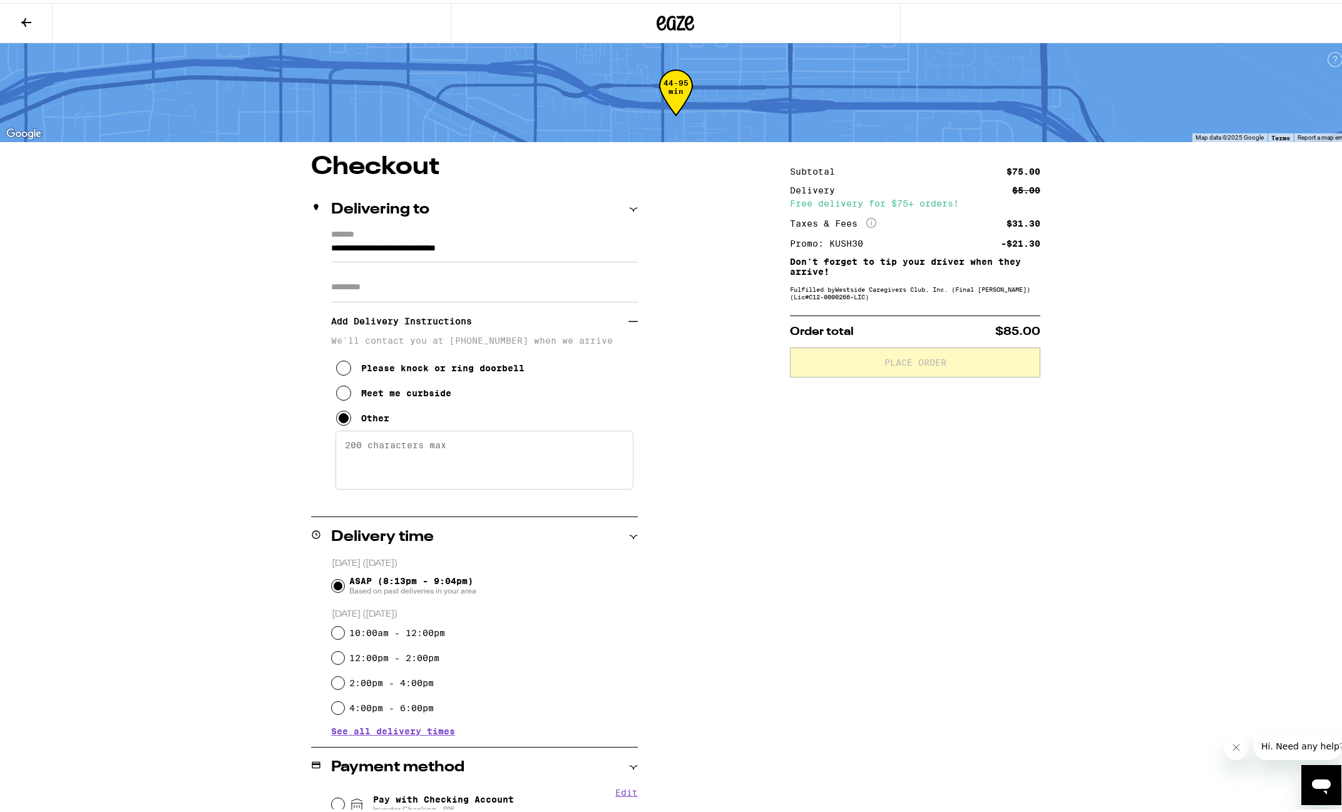
click at [340, 366] on icon at bounding box center [343, 365] width 15 height 15
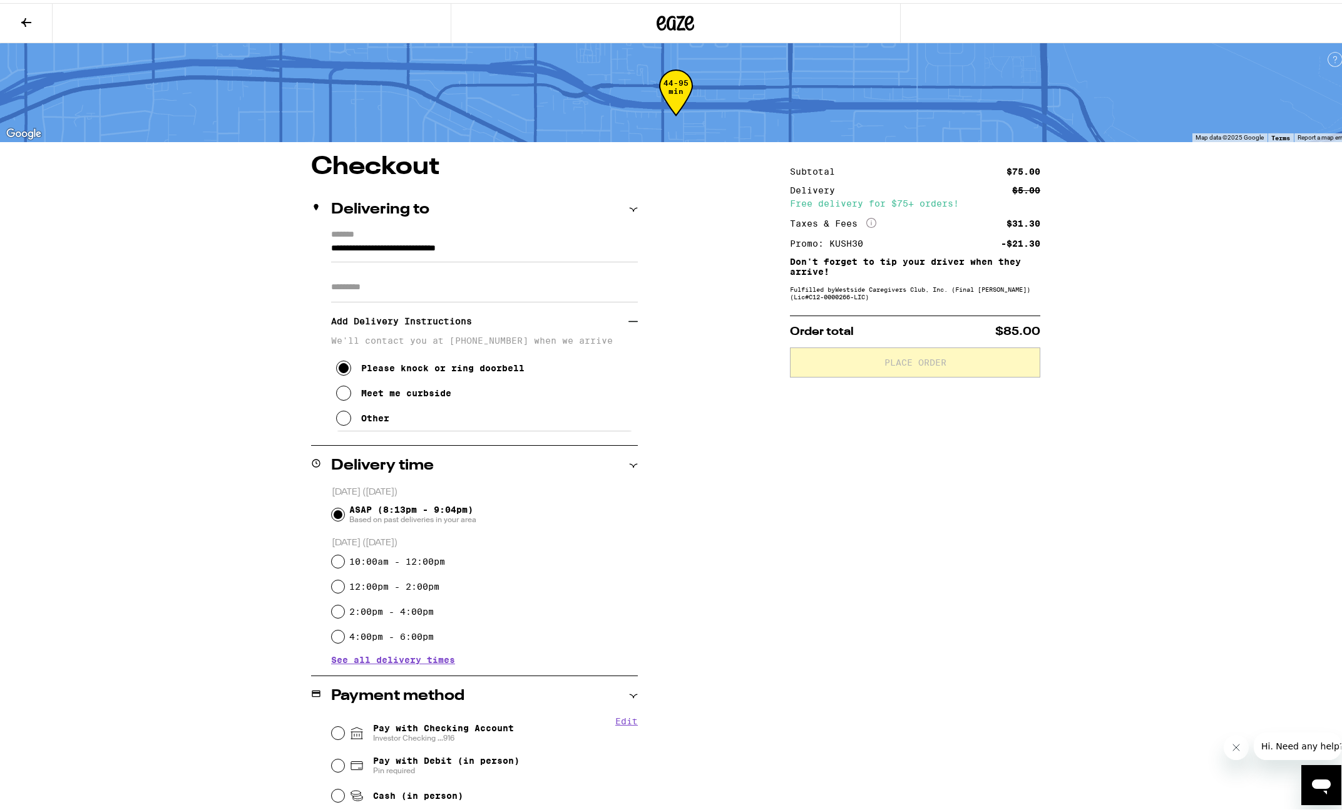
click at [400, 286] on input "Apt/Suite" at bounding box center [484, 284] width 307 height 30
click at [474, 337] on p "We'll contact you at [PHONE_NUMBER] when we arrive" at bounding box center [484, 337] width 307 height 10
click at [478, 337] on p "We'll contact you at [PHONE_NUMBER] when we arrive" at bounding box center [484, 337] width 307 height 10
click at [377, 420] on div "Other" at bounding box center [375, 415] width 28 height 10
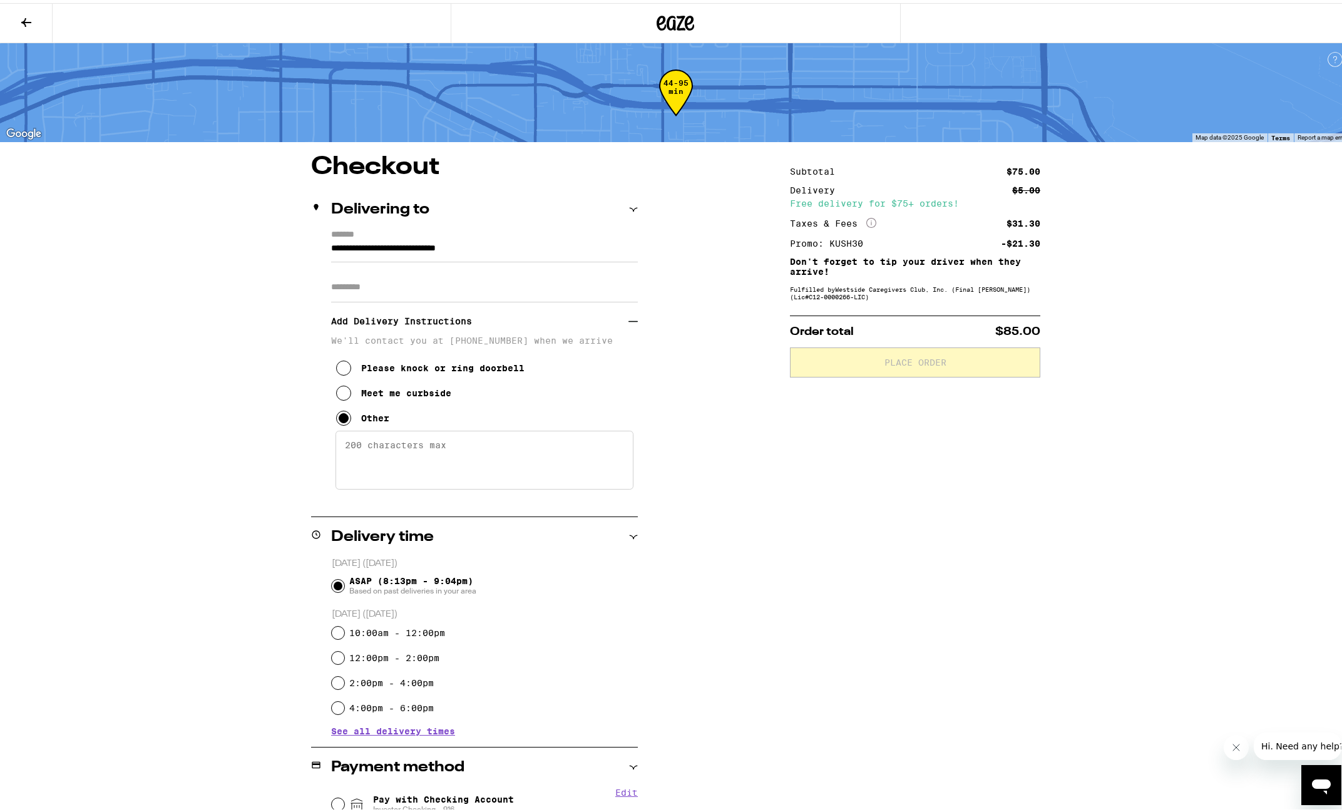
click at [383, 284] on input "Apt/Suite" at bounding box center [484, 284] width 307 height 30
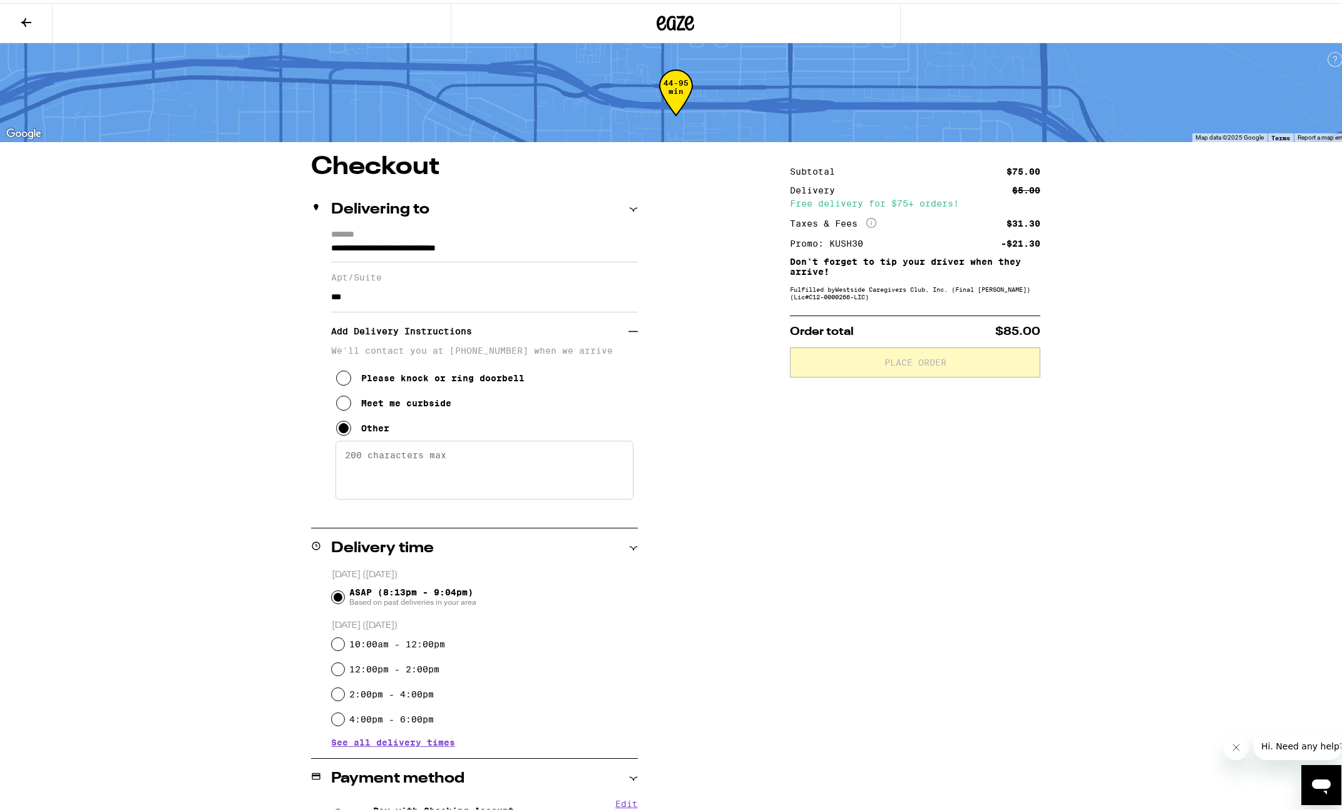
type input "***"
click at [406, 471] on textarea "Enter any other delivery instructions you want driver to know" at bounding box center [485, 467] width 298 height 59
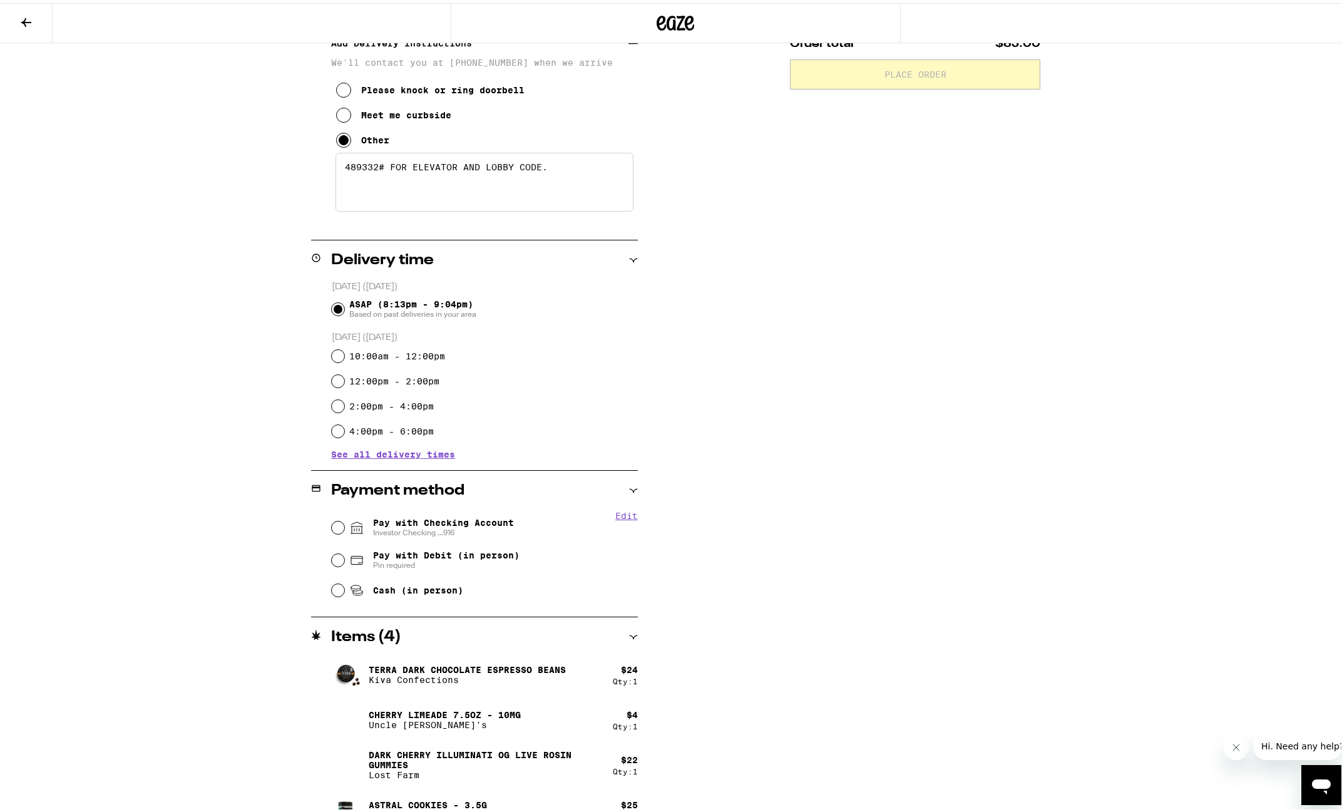
scroll to position [311, 0]
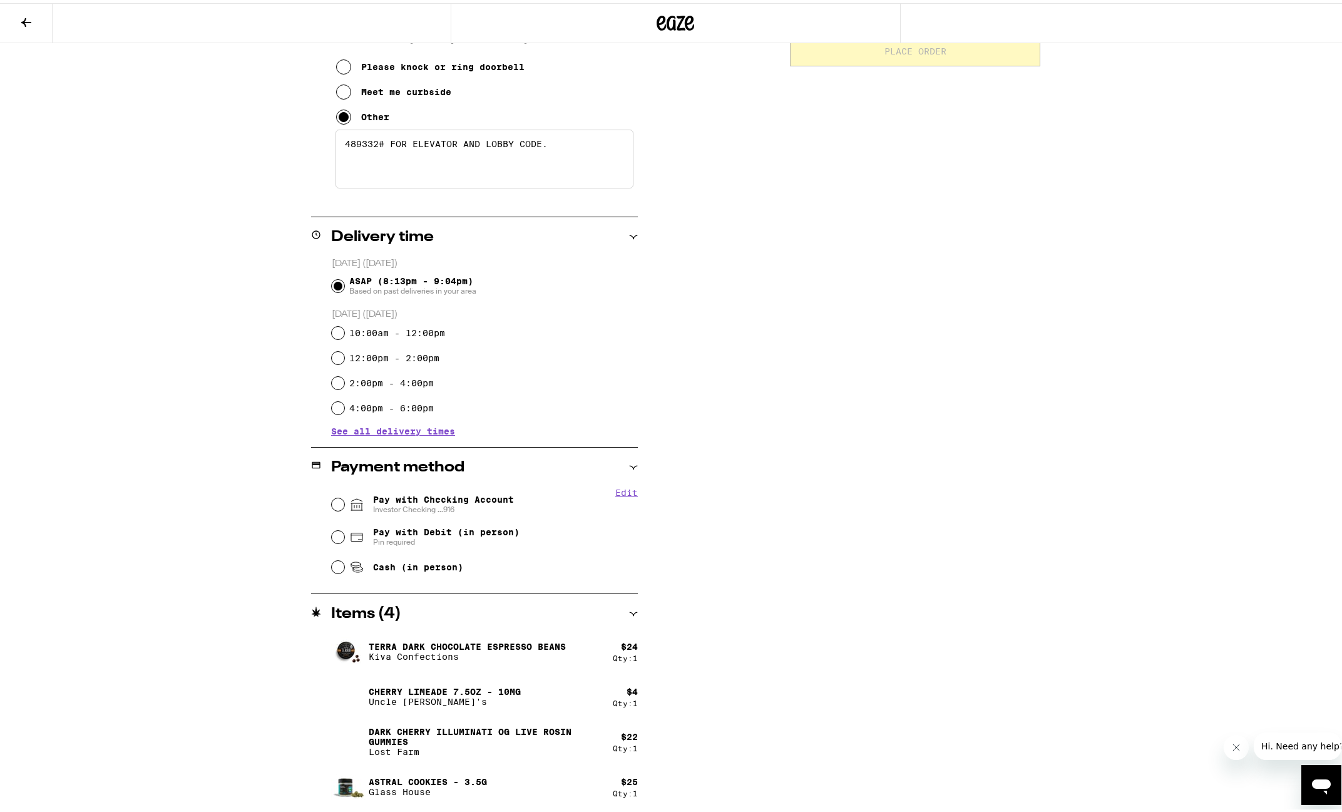
type textarea "489332# FOR ELEVATOR AND LOBBY CODE."
click at [397, 510] on span "Investor Checking ...916" at bounding box center [443, 507] width 141 height 10
click at [344, 508] on input "Pay with Checking Account Investor Checking ...916" at bounding box center [338, 501] width 13 height 13
radio input "true"
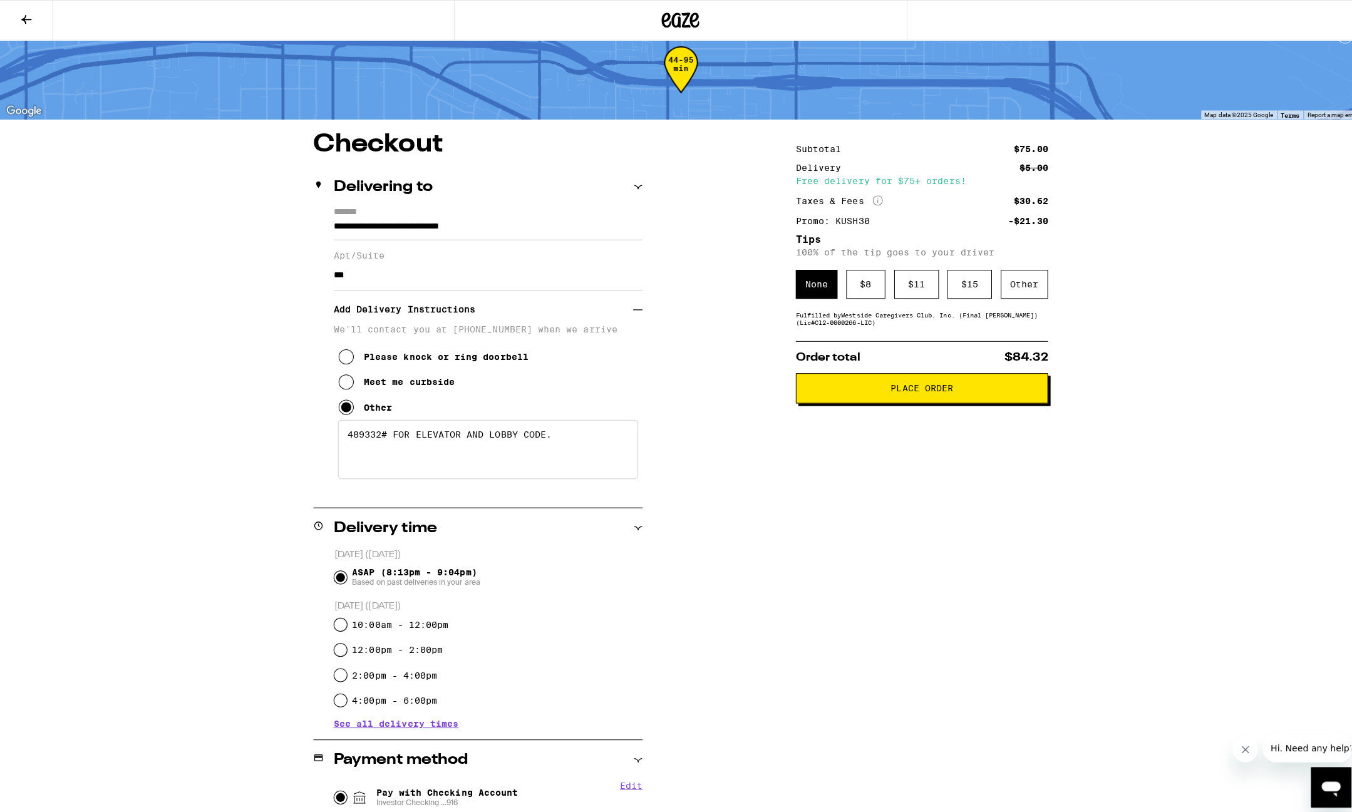
scroll to position [0, 0]
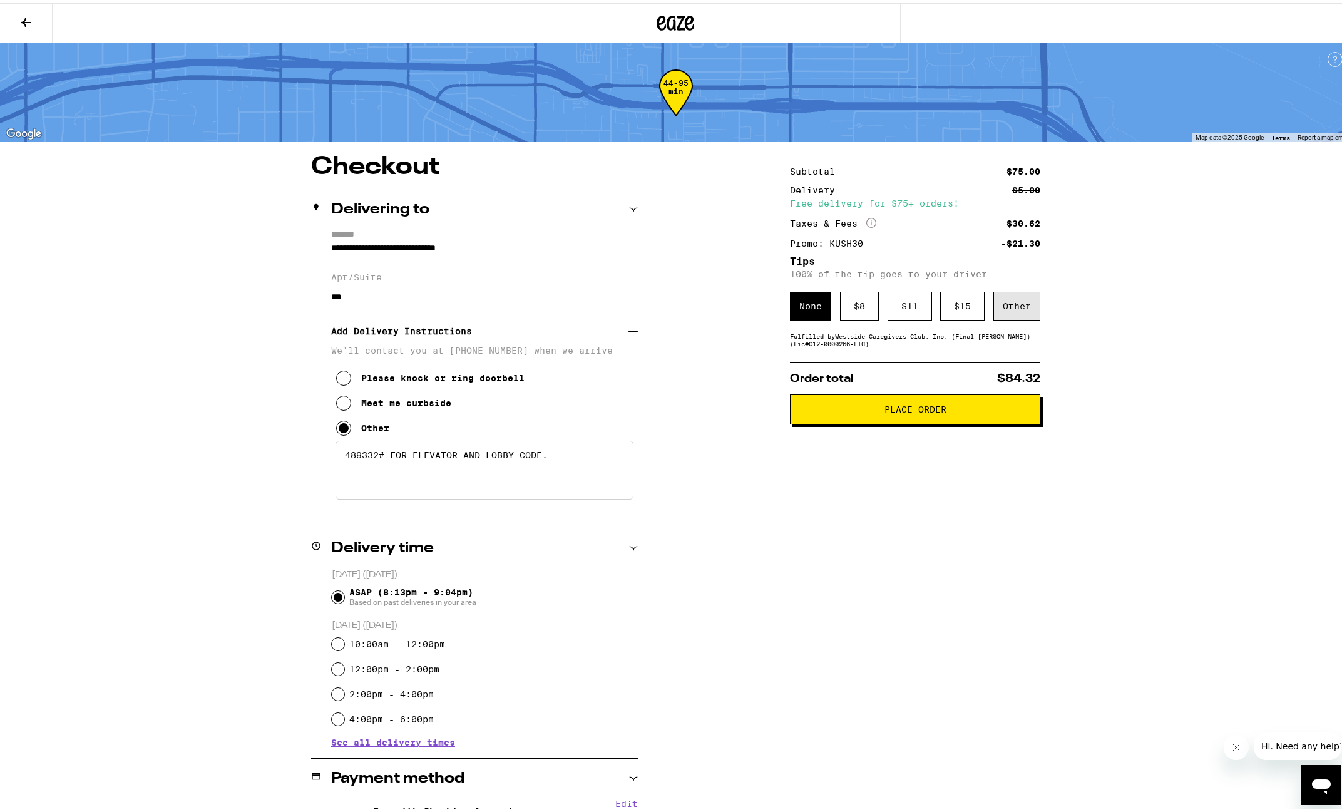
click at [997, 304] on div "Other" at bounding box center [1017, 303] width 47 height 29
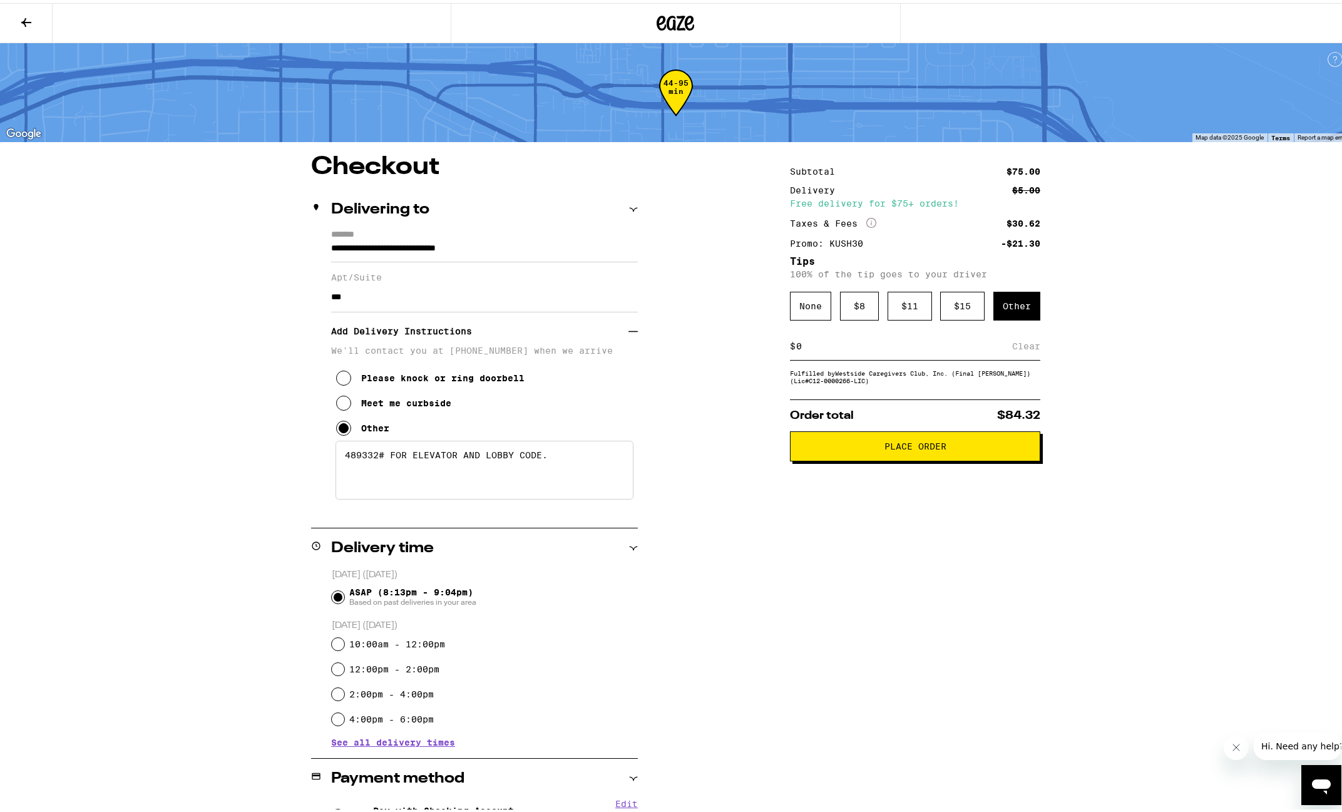
drag, startPoint x: 881, startPoint y: 344, endPoint x: 826, endPoint y: 344, distance: 54.5
click at [826, 344] on input at bounding box center [904, 342] width 217 height 11
type input "3"
click at [718, 371] on div "**********" at bounding box center [676, 658] width 902 height 1012
click at [1018, 350] on div "Save" at bounding box center [1029, 343] width 23 height 28
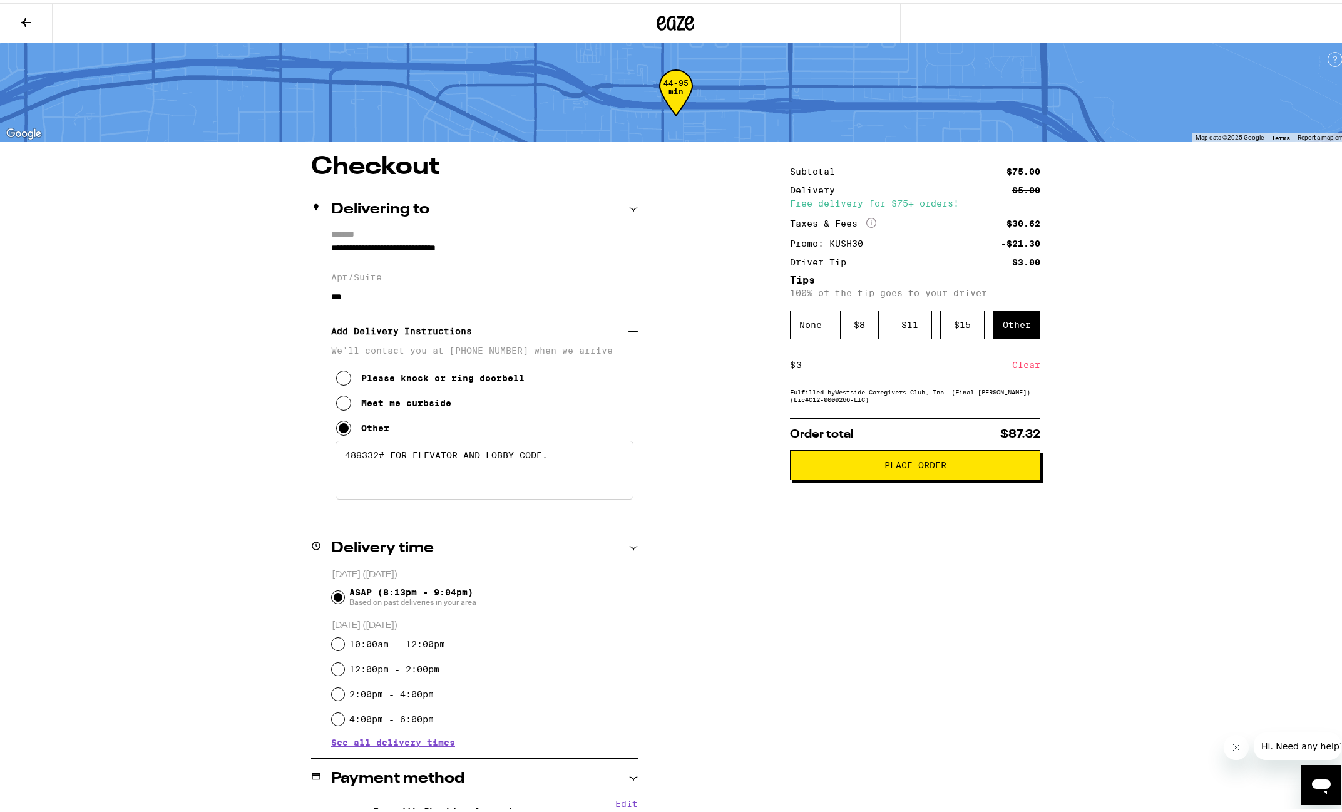
click at [947, 466] on span "Place Order" at bounding box center [915, 462] width 229 height 9
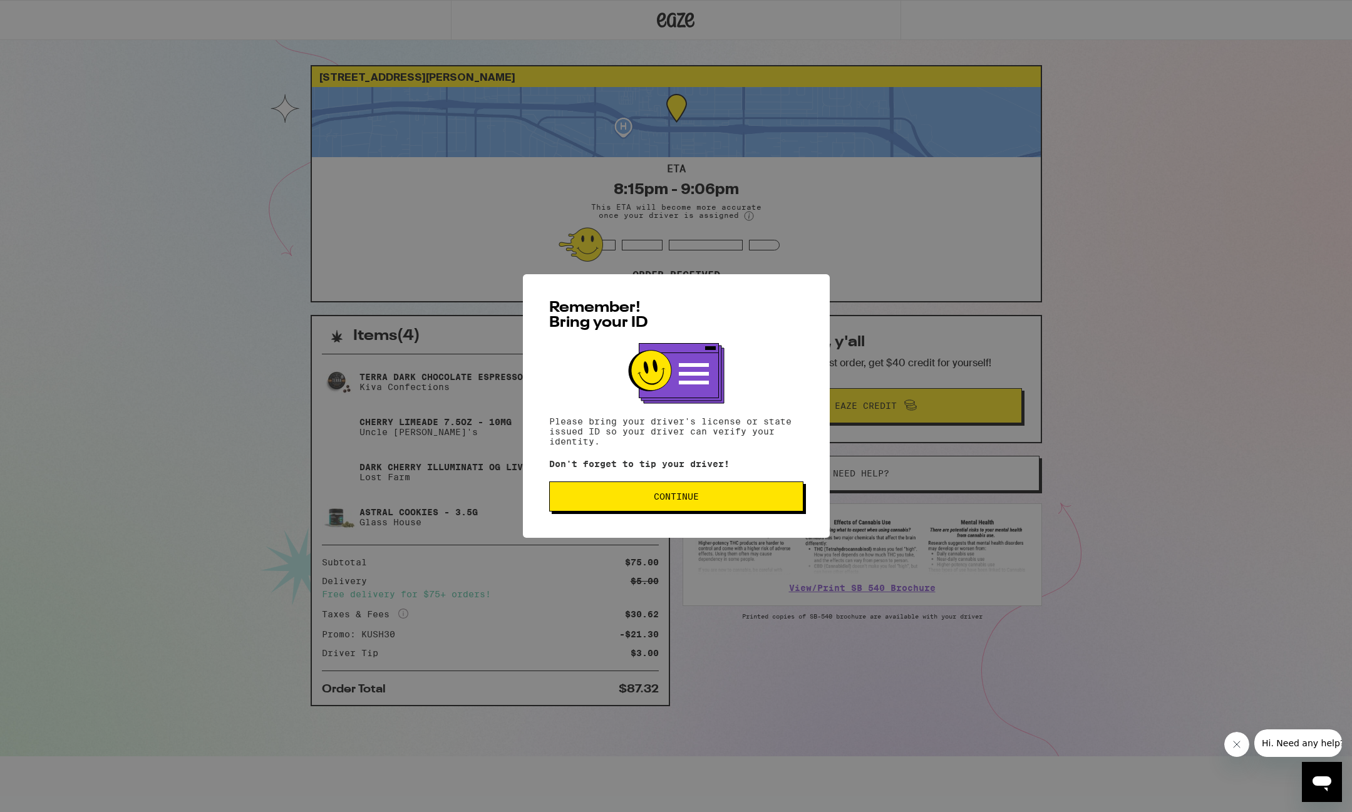
click at [766, 506] on button "Continue" at bounding box center [676, 496] width 254 height 30
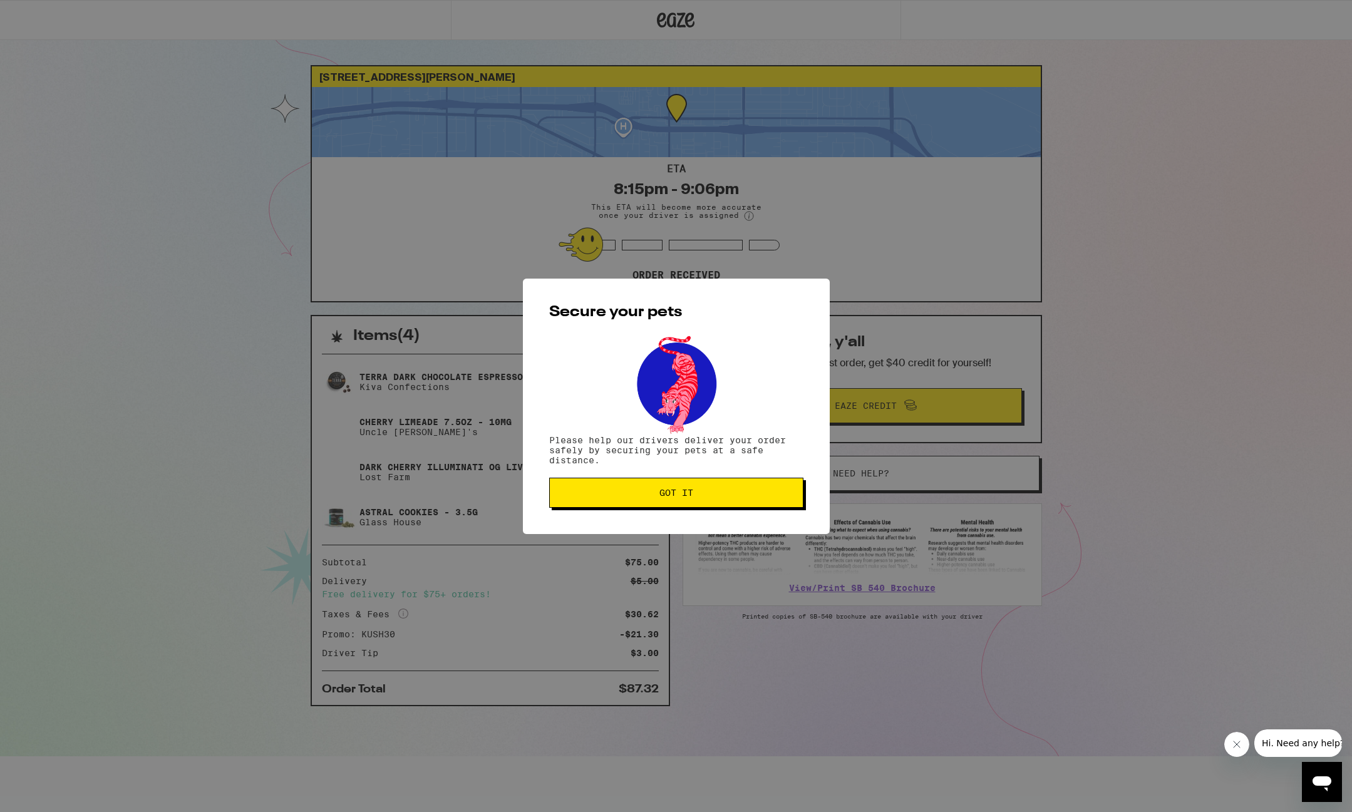
click at [746, 502] on button "Got it" at bounding box center [676, 493] width 254 height 30
